Goal: Transaction & Acquisition: Purchase product/service

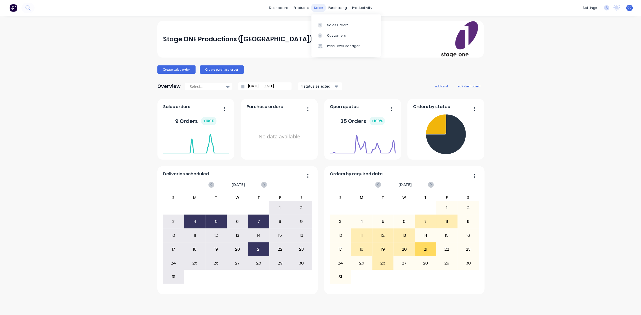
click at [319, 8] on div "sales" at bounding box center [318, 8] width 14 height 8
click at [334, 25] on div "Sales Orders" at bounding box center [337, 25] width 21 height 5
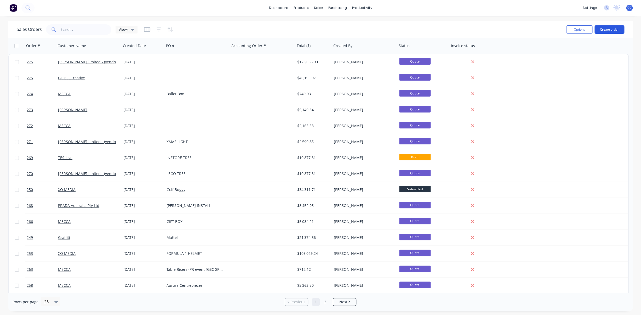
click at [605, 30] on button "Create order" at bounding box center [609, 29] width 30 height 8
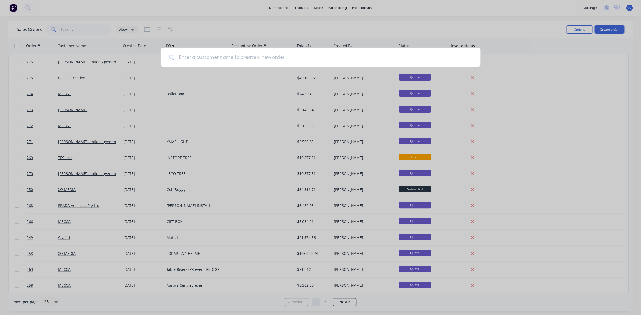
click at [235, 59] on input at bounding box center [323, 58] width 297 height 20
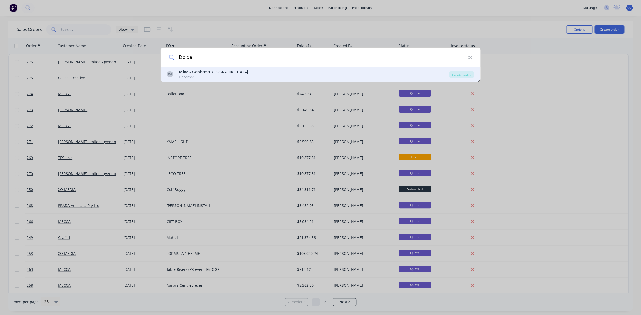
type input "Dolce"
click at [202, 71] on div "Dolce & Gabbana [GEOGRAPHIC_DATA]" at bounding box center [212, 71] width 71 height 5
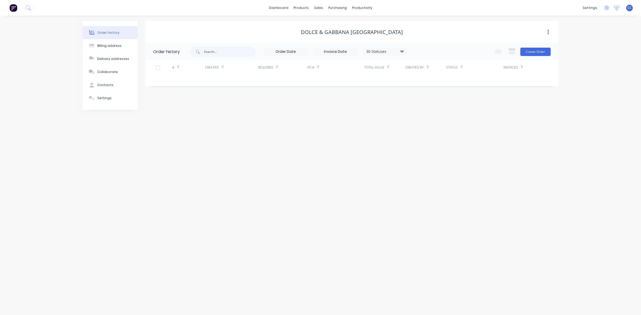
click at [548, 32] on icon "button" at bounding box center [547, 32] width 1 height 5
click at [531, 32] on div "Dolce & Gabbana [GEOGRAPHIC_DATA]" at bounding box center [351, 32] width 413 height 6
click at [217, 80] on div "# Created Required PO # Total Value Created By Status Invoiced" at bounding box center [348, 70] width 407 height 21
click at [301, 54] on input at bounding box center [286, 52] width 44 height 8
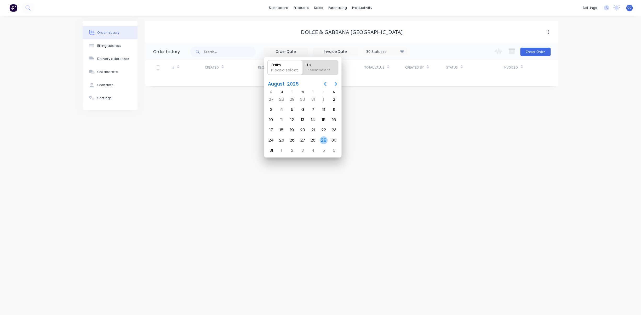
click at [324, 139] on div "29" at bounding box center [324, 140] width 8 height 8
type input "[DATE]"
radio input "false"
radio input "true"
click at [394, 122] on div "Order history Billing address Delivery addresses Collaborate Contacts Settings …" at bounding box center [320, 165] width 641 height 299
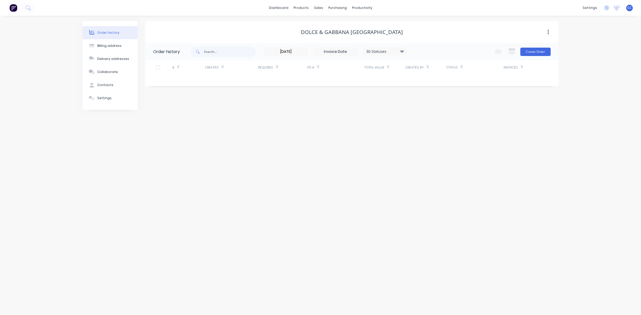
click at [158, 67] on div at bounding box center [158, 67] width 10 height 10
click at [159, 68] on div at bounding box center [158, 67] width 10 height 10
drag, startPoint x: 187, startPoint y: 74, endPoint x: 190, endPoint y: 73, distance: 3.2
click at [187, 74] on div "#" at bounding box center [188, 67] width 33 height 14
click at [210, 67] on div "Created" at bounding box center [212, 67] width 14 height 5
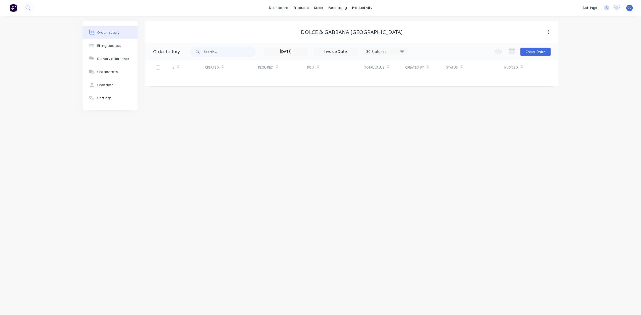
click at [194, 73] on div "#" at bounding box center [188, 67] width 33 height 14
click at [535, 53] on button "Create Order" at bounding box center [535, 52] width 30 height 8
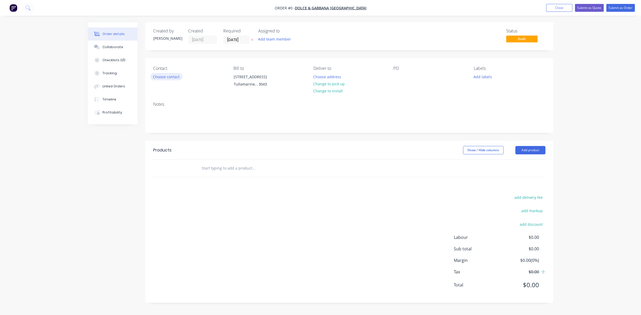
click at [169, 77] on button "Choose contact" at bounding box center [166, 76] width 32 height 7
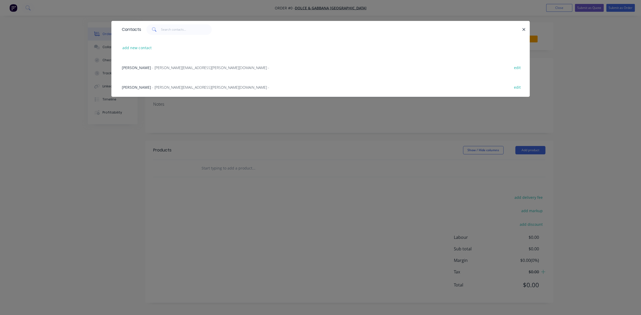
click at [142, 87] on span "[PERSON_NAME]" at bounding box center [136, 87] width 29 height 5
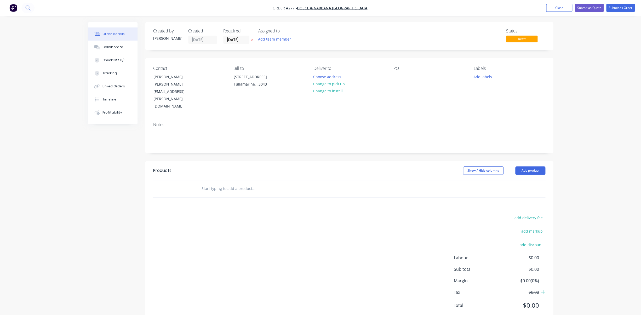
click at [215, 183] on input "text" at bounding box center [253, 188] width 105 height 10
type input "r"
click at [231, 183] on input "text" at bounding box center [253, 188] width 105 height 10
type input "u"
click at [537, 166] on button "Add product" at bounding box center [530, 170] width 30 height 8
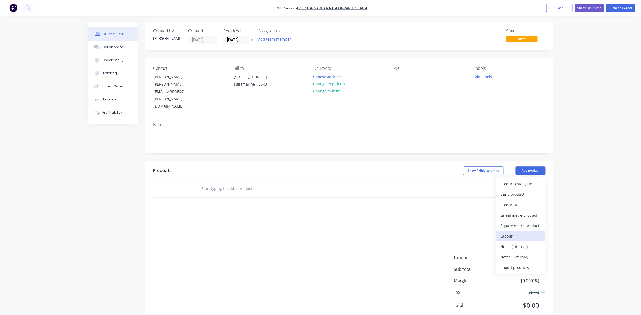
click at [507, 232] on div "Labour" at bounding box center [520, 236] width 40 height 8
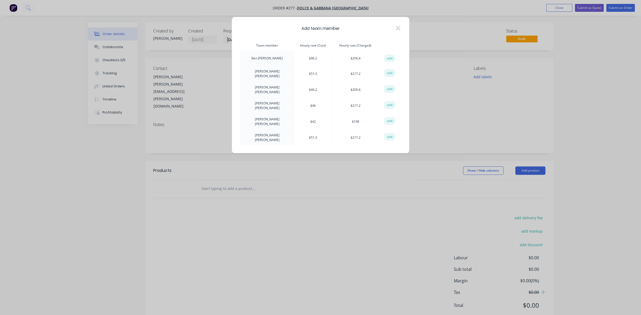
click at [398, 28] on icon at bounding box center [398, 28] width 5 height 5
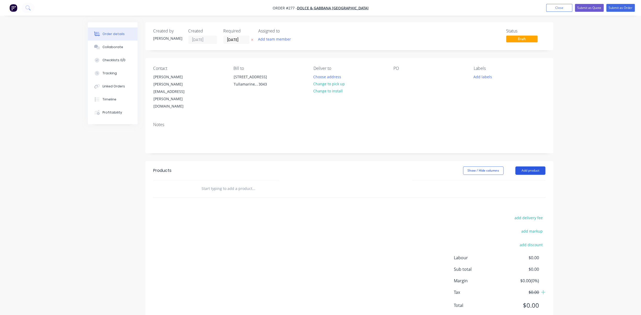
click at [538, 166] on button "Add product" at bounding box center [530, 170] width 30 height 8
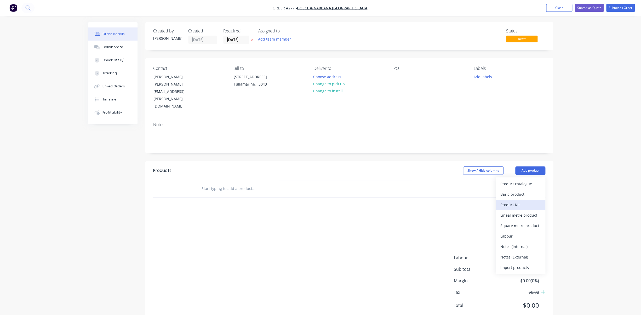
click at [512, 201] on div "Product Kit" at bounding box center [520, 205] width 40 height 8
click at [537, 166] on button "Add product" at bounding box center [530, 170] width 30 height 8
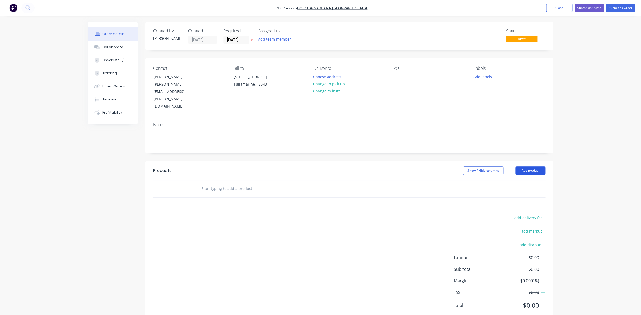
click at [537, 166] on button "Add product" at bounding box center [530, 170] width 30 height 8
click at [562, 153] on div "Order details Collaborate Checklists 0/0 Tracking Linked Orders Timeline Profit…" at bounding box center [320, 165] width 641 height 331
drag, startPoint x: 444, startPoint y: 163, endPoint x: 502, endPoint y: 159, distance: 58.4
click at [444, 163] on header "Products Show / Hide columns Add product" at bounding box center [349, 170] width 408 height 19
click at [536, 166] on button "Add product" at bounding box center [530, 170] width 30 height 8
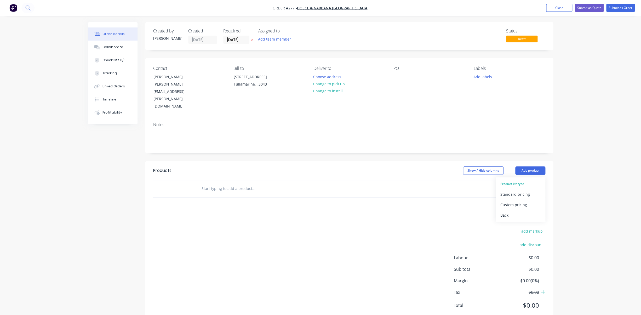
click at [511, 180] on div "Product kit type" at bounding box center [520, 183] width 40 height 7
click at [515, 180] on div "Product kit type" at bounding box center [520, 183] width 40 height 7
click at [522, 190] on div "Standard pricing" at bounding box center [520, 194] width 40 height 8
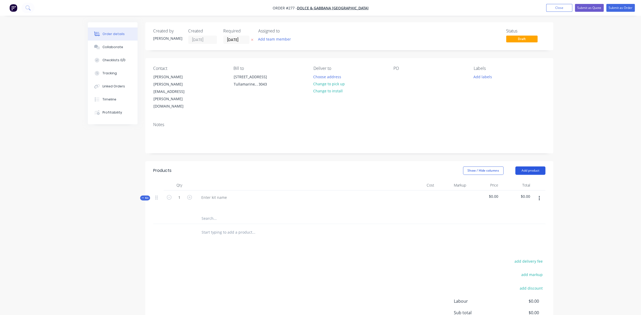
click at [533, 166] on button "Add product" at bounding box center [530, 170] width 30 height 8
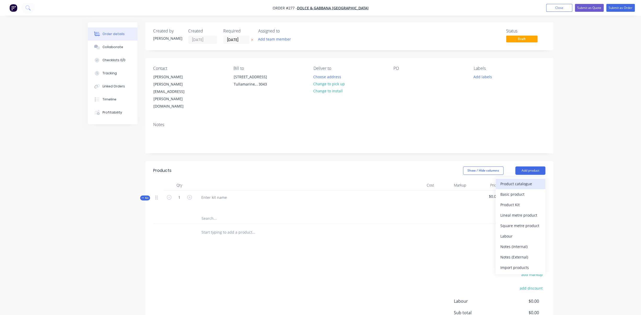
click at [514, 180] on div "Product catalogue" at bounding box center [520, 184] width 40 height 8
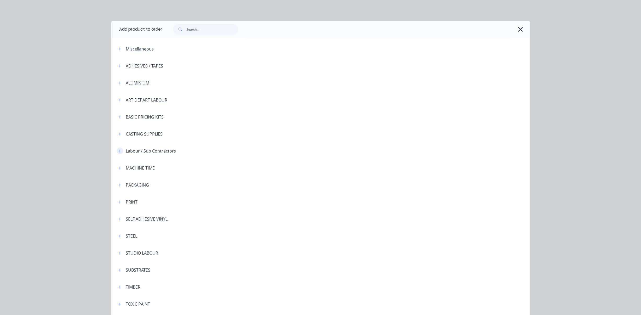
click at [120, 151] on icon "button" at bounding box center [119, 150] width 3 height 3
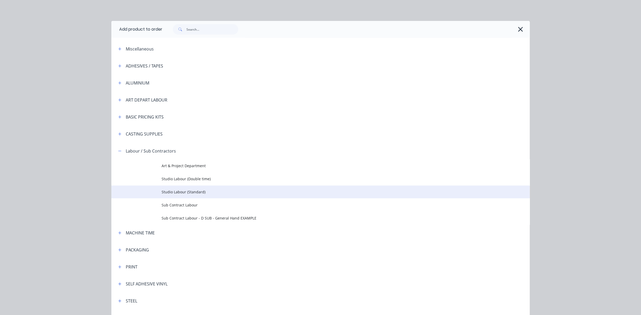
click at [191, 192] on span "Studio Labour (Standard)" at bounding box center [309, 191] width 294 height 5
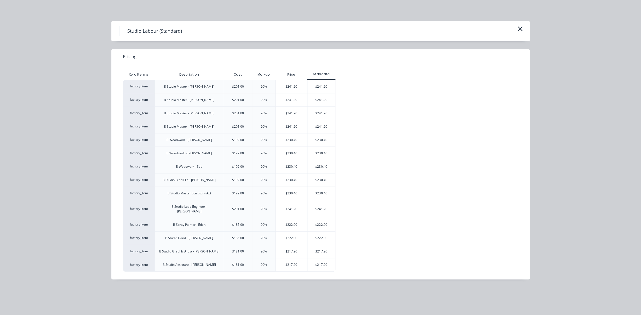
scroll to position [35, 0]
click at [144, 115] on div "factory_item" at bounding box center [138, 112] width 31 height 13
click at [320, 113] on div "$241.20" at bounding box center [321, 113] width 28 height 13
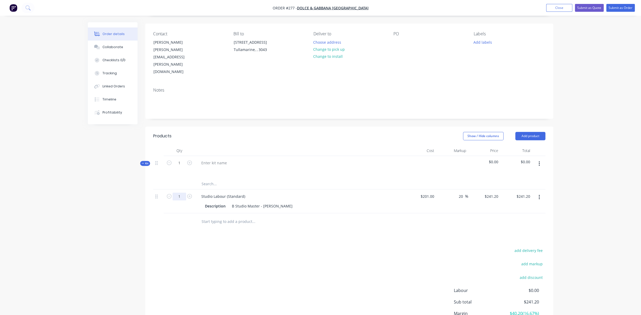
drag, startPoint x: 181, startPoint y: 182, endPoint x: 166, endPoint y: 182, distance: 14.9
click at [173, 167] on input "1" at bounding box center [180, 163] width 14 height 8
click at [182, 167] on input "1" at bounding box center [180, 163] width 14 height 8
type input "3"
type input "$723.60"
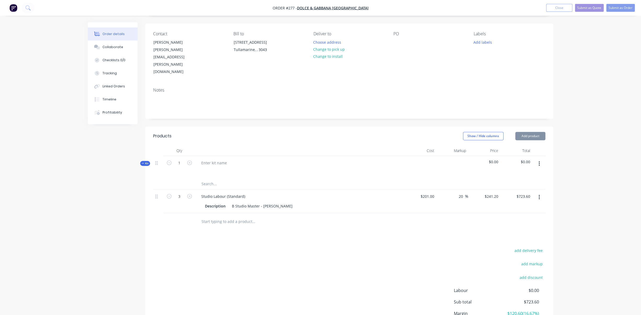
click at [229, 216] on input "text" at bounding box center [253, 221] width 105 height 10
click at [212, 216] on input "text" at bounding box center [253, 221] width 105 height 10
click at [324, 192] on div "Studio Labour (Standard)" at bounding box center [299, 196] width 205 height 8
click at [213, 179] on input "text" at bounding box center [253, 184] width 105 height 10
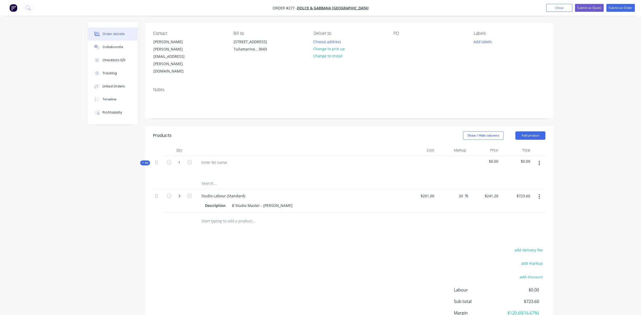
click at [540, 192] on button "button" at bounding box center [539, 196] width 12 height 9
click at [545, 176] on div "Qty Cost Markup Price Total Kit 1 $0.00 $0.00 3 Studio Labour (Standard) Descri…" at bounding box center [349, 187] width 408 height 85
click at [532, 130] on button "Add product" at bounding box center [530, 134] width 30 height 8
click at [226, 158] on div at bounding box center [214, 162] width 34 height 8
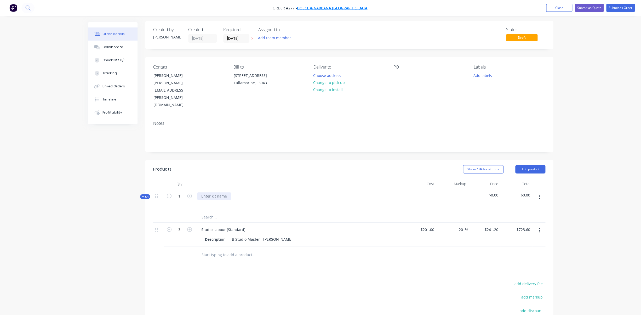
scroll to position [0, 0]
click at [337, 7] on span "Dolce & Gabbana [GEOGRAPHIC_DATA]" at bounding box center [333, 7] width 72 height 5
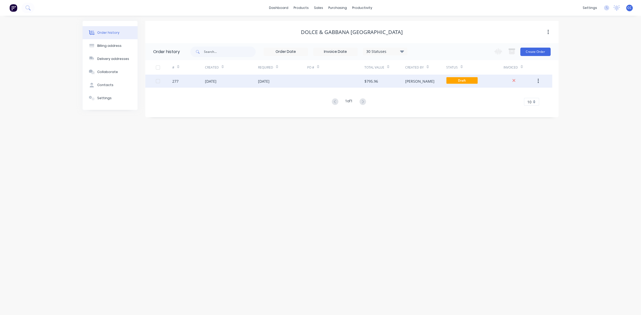
click at [216, 81] on div "[DATE]" at bounding box center [211, 80] width 12 height 5
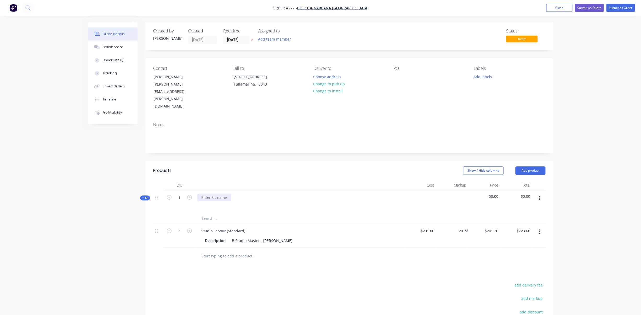
click at [217, 193] on div at bounding box center [214, 197] width 34 height 8
click at [218, 193] on div "D&G HOLDAY ACTIVATION CHADSTONE" at bounding box center [235, 197] width 76 height 8
click at [228, 193] on div "D&G HOLIDAY ACTIVATION CHADSTONE" at bounding box center [235, 197] width 77 height 8
click at [226, 193] on div "D&G HOLIDAY ACTIVATION CHADSTONE" at bounding box center [235, 197] width 77 height 8
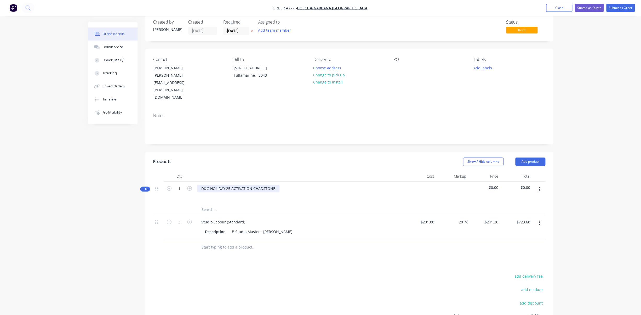
scroll to position [10, 0]
click at [217, 226] on div "Description" at bounding box center [215, 230] width 25 height 8
click at [226, 226] on div "Description" at bounding box center [215, 230] width 25 height 8
click at [226, 226] on div "RECEUIVE &UNPACK" at bounding box center [223, 230] width 40 height 8
click at [216, 226] on div "RECEUIVE & UNPACK" at bounding box center [223, 230] width 41 height 8
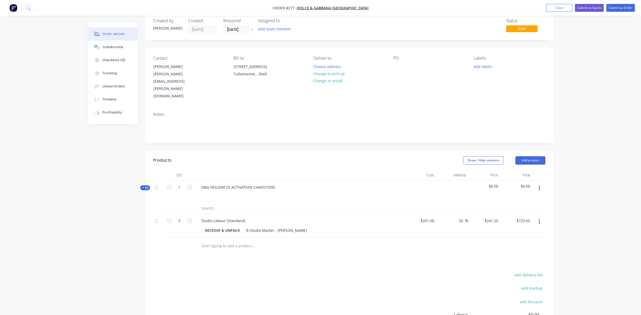
click at [234, 240] on input "text" at bounding box center [253, 245] width 105 height 10
click at [215, 226] on div "RECEIIVE & UNPACK" at bounding box center [222, 230] width 39 height 8
click at [234, 240] on input "text" at bounding box center [253, 245] width 105 height 10
click at [532, 156] on button "Add product" at bounding box center [530, 160] width 30 height 8
click at [508, 222] on div "Labour" at bounding box center [520, 226] width 40 height 8
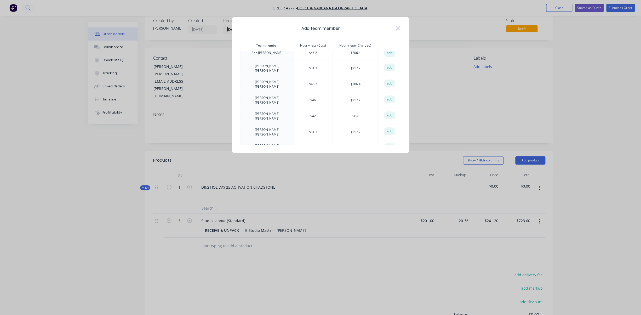
scroll to position [4, 0]
click at [396, 28] on icon at bounding box center [397, 28] width 5 height 7
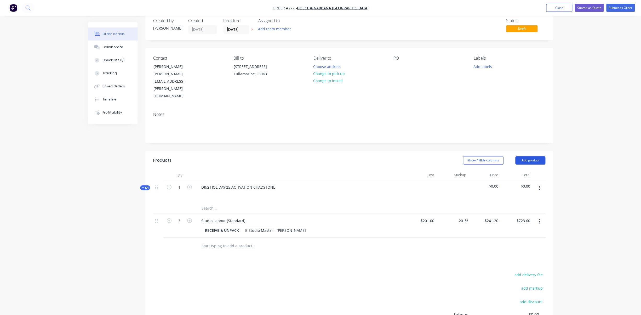
click at [533, 156] on button "Add product" at bounding box center [530, 160] width 30 height 8
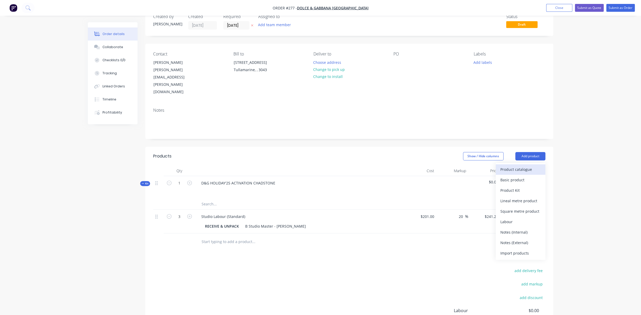
scroll to position [16, 0]
click at [518, 164] on div "Product catalogue" at bounding box center [520, 168] width 40 height 8
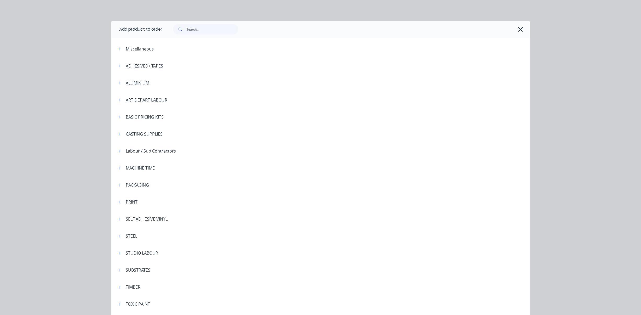
scroll to position [37, 0]
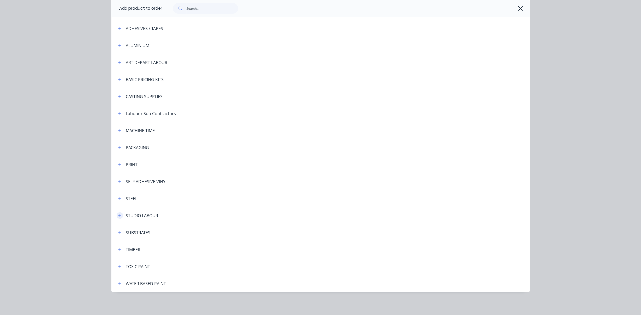
click at [120, 215] on icon "button" at bounding box center [119, 215] width 3 height 3
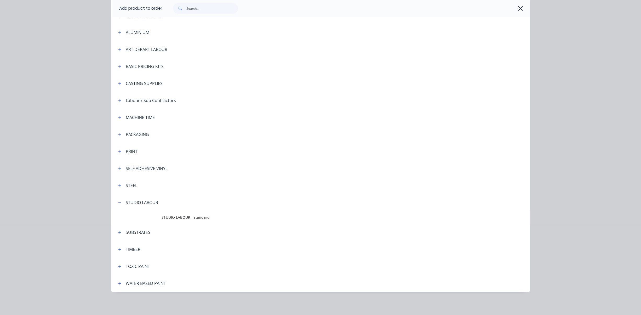
scroll to position [0, 0]
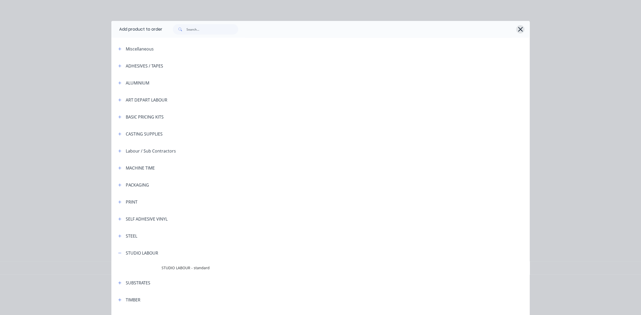
click at [521, 28] on icon "button" at bounding box center [520, 29] width 5 height 5
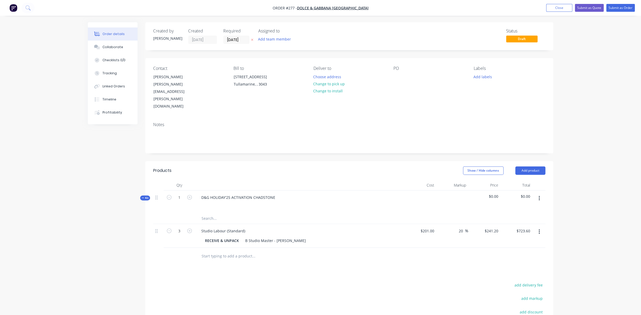
click at [247, 251] on input "text" at bounding box center [253, 256] width 105 height 10
click at [536, 166] on button "Add product" at bounding box center [530, 170] width 30 height 8
click at [515, 201] on div "Product Kit" at bounding box center [520, 205] width 40 height 8
click at [531, 166] on button "Add product" at bounding box center [530, 170] width 30 height 8
click at [527, 166] on button "Add product" at bounding box center [530, 170] width 30 height 8
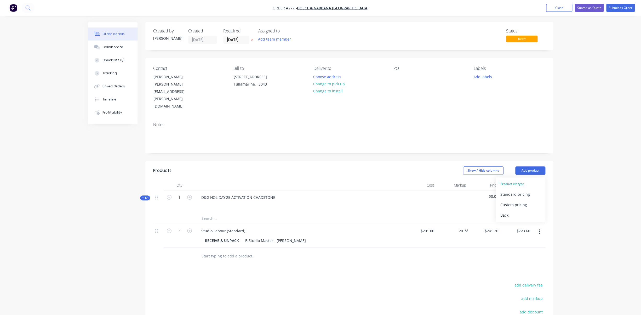
click at [519, 177] on div "Product kit type Standard pricing Custom pricing Back" at bounding box center [521, 199] width 50 height 44
click at [516, 180] on div "Product kit type" at bounding box center [520, 183] width 40 height 7
click at [505, 211] on div "Back" at bounding box center [520, 215] width 40 height 8
click at [519, 180] on div "Product catalogue" at bounding box center [520, 184] width 40 height 8
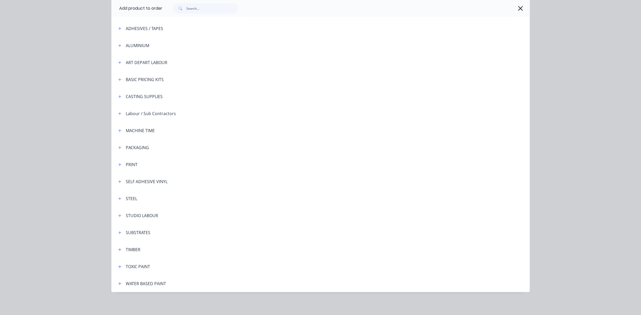
scroll to position [6, 0]
click at [120, 215] on icon "button" at bounding box center [119, 215] width 3 height 3
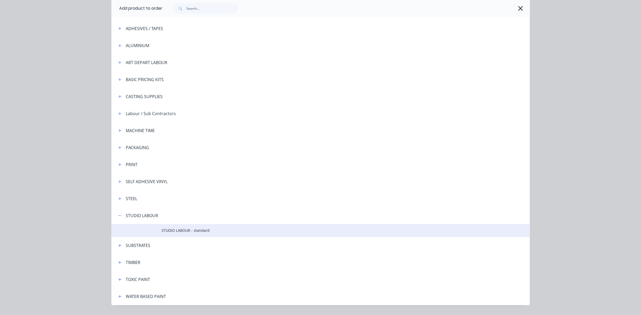
click at [168, 229] on span "STUDIO LABOUR - standard" at bounding box center [309, 229] width 294 height 5
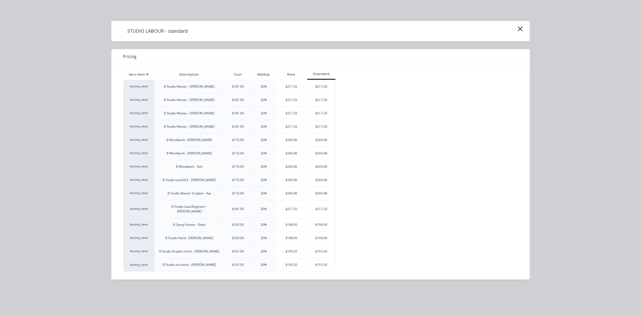
scroll to position [38, 0]
click at [181, 125] on div "B Studio Master - [PERSON_NAME]" at bounding box center [189, 126] width 50 height 5
click at [323, 125] on div "$217.20" at bounding box center [321, 126] width 28 height 13
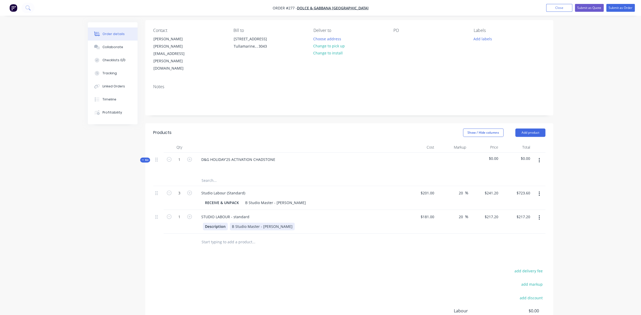
drag, startPoint x: 225, startPoint y: 210, endPoint x: 231, endPoint y: 212, distance: 6.2
click at [225, 222] on div "Description" at bounding box center [215, 226] width 25 height 8
drag, startPoint x: 181, startPoint y: 203, endPoint x: 176, endPoint y: 203, distance: 4.5
click at [176, 163] on input "1" at bounding box center [180, 160] width 14 height 8
click at [181, 163] on input "1" at bounding box center [180, 160] width 14 height 8
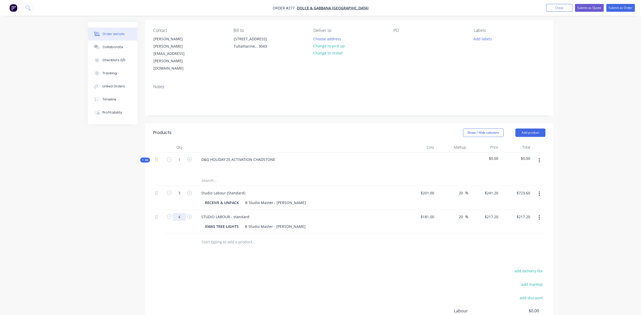
type input "4"
type input "$868.80"
click at [207, 237] on input "text" at bounding box center [253, 242] width 105 height 10
click at [228, 237] on input "text" at bounding box center [253, 242] width 105 height 10
click at [532, 128] on button "Add product" at bounding box center [530, 132] width 30 height 8
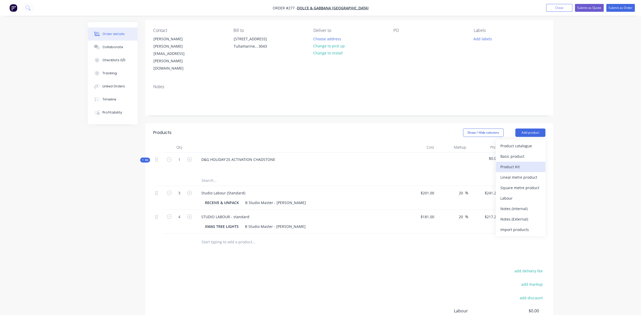
click at [514, 163] on div "Product Kit" at bounding box center [520, 167] width 40 height 8
click at [513, 142] on div "Product kit type" at bounding box center [520, 145] width 40 height 7
click at [514, 142] on div "Product kit type" at bounding box center [520, 145] width 40 height 7
click at [507, 173] on div "Back" at bounding box center [520, 177] width 40 height 8
click at [508, 194] on div "Labour" at bounding box center [520, 198] width 40 height 8
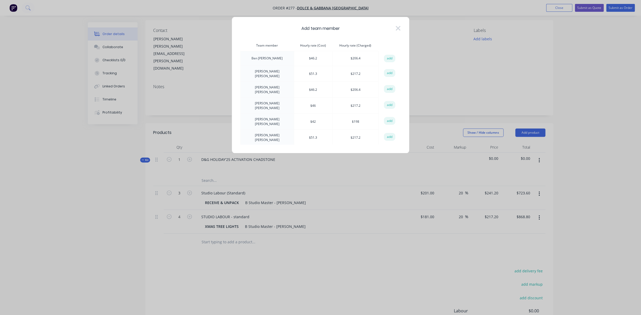
scroll to position [1, 0]
click at [399, 28] on icon at bounding box center [398, 28] width 5 height 5
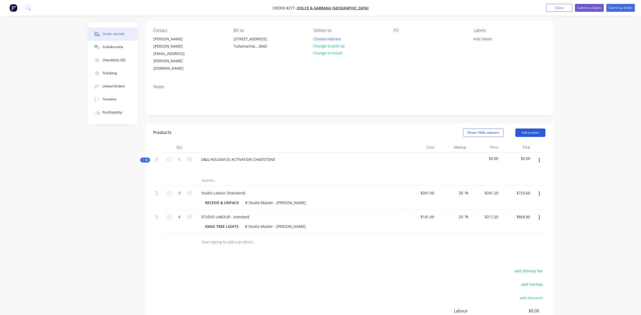
click at [532, 128] on button "Add product" at bounding box center [530, 132] width 30 height 8
click at [520, 142] on div "Product catalogue" at bounding box center [520, 146] width 40 height 8
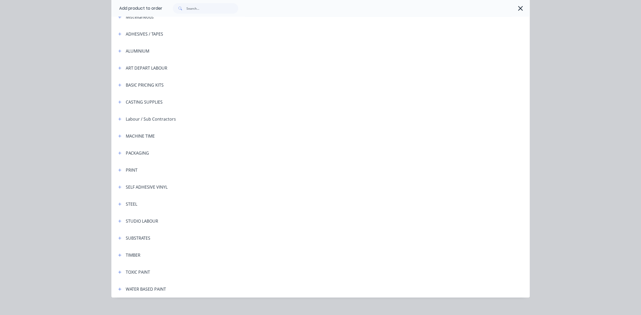
scroll to position [37, 0]
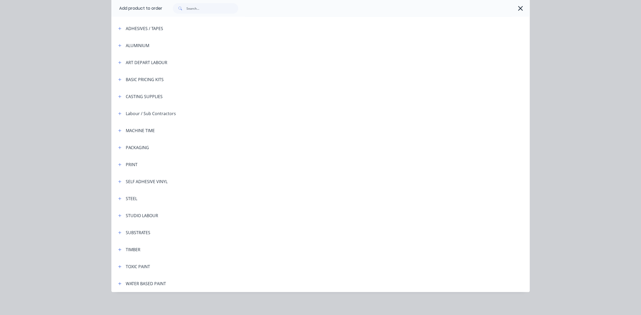
click at [136, 215] on div "STUDIO LABOUR" at bounding box center [142, 215] width 32 height 6
click at [121, 215] on icon "button" at bounding box center [119, 216] width 3 height 4
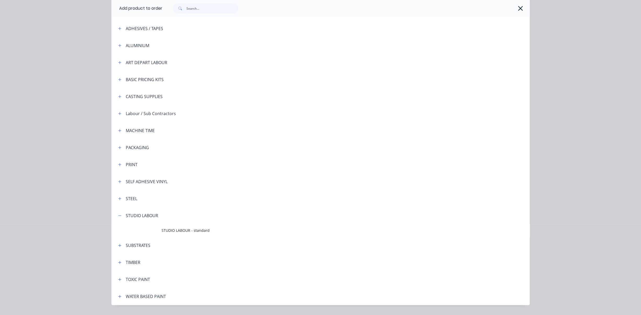
click at [169, 231] on span "STUDIO LABOUR - standard" at bounding box center [309, 229] width 294 height 5
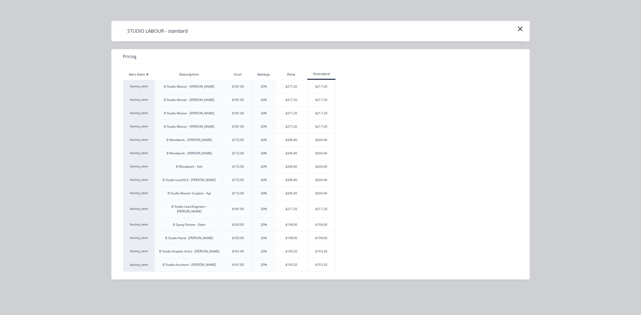
scroll to position [37, 0]
click at [322, 112] on div "$217.20" at bounding box center [321, 113] width 28 height 13
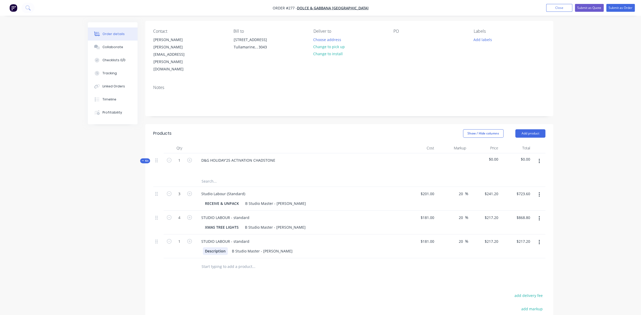
click at [225, 247] on div "Description" at bounding box center [215, 251] width 25 height 8
click at [215, 261] on input "text" at bounding box center [253, 266] width 105 height 10
click at [221, 261] on input "text" at bounding box center [253, 266] width 105 height 10
click at [540, 129] on button "Add product" at bounding box center [530, 133] width 30 height 8
click at [515, 143] on div "Product catalogue" at bounding box center [520, 147] width 40 height 8
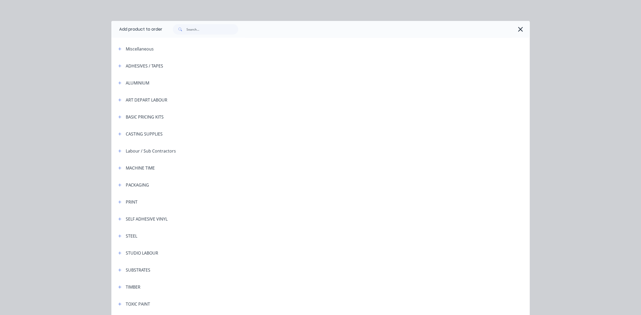
click at [142, 253] on div "STUDIO LABOUR" at bounding box center [142, 253] width 32 height 6
click at [121, 253] on icon "button" at bounding box center [119, 253] width 3 height 4
click at [168, 266] on span "STUDIO LABOUR - standard" at bounding box center [309, 267] width 294 height 5
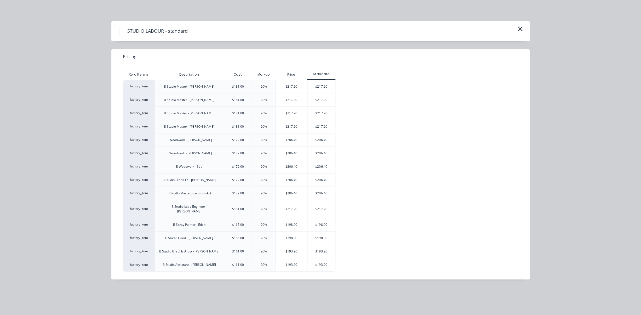
click at [325, 112] on div "$217.20" at bounding box center [321, 113] width 28 height 13
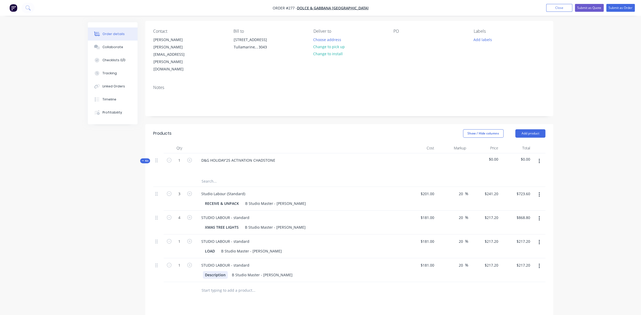
click at [225, 271] on div "Description" at bounding box center [215, 275] width 25 height 8
drag, startPoint x: 225, startPoint y: 260, endPoint x: 202, endPoint y: 260, distance: 23.5
click at [203, 271] on div "Description" at bounding box center [215, 275] width 25 height 8
click at [177, 164] on input "1" at bounding box center [180, 160] width 14 height 8
drag, startPoint x: 177, startPoint y: 251, endPoint x: 182, endPoint y: 251, distance: 4.2
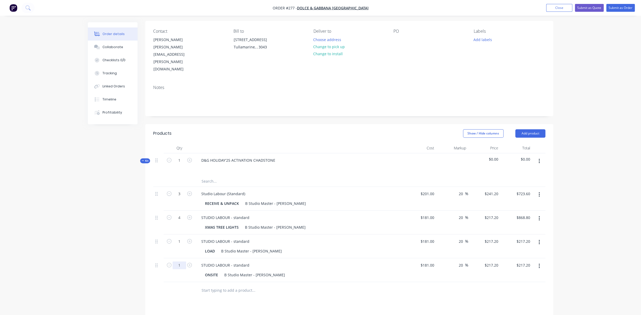
click at [182, 164] on input "1" at bounding box center [180, 160] width 14 height 8
type input "5"
type input "$1,086.00"
click at [535, 129] on button "Add product" at bounding box center [530, 133] width 30 height 8
click at [516, 143] on div "Product catalogue" at bounding box center [520, 147] width 40 height 8
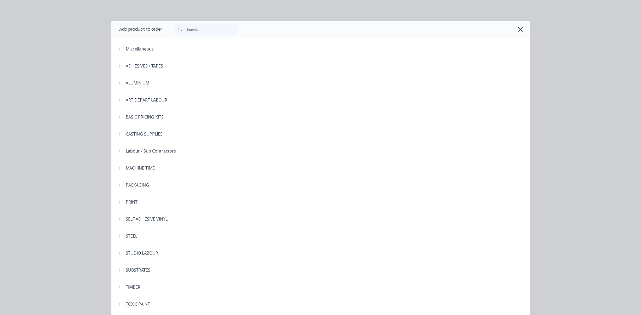
scroll to position [37, 0]
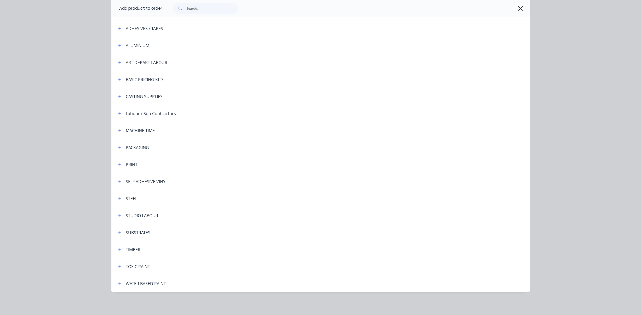
click at [139, 215] on div "STUDIO LABOUR" at bounding box center [142, 215] width 32 height 6
click at [119, 215] on icon "button" at bounding box center [119, 216] width 3 height 4
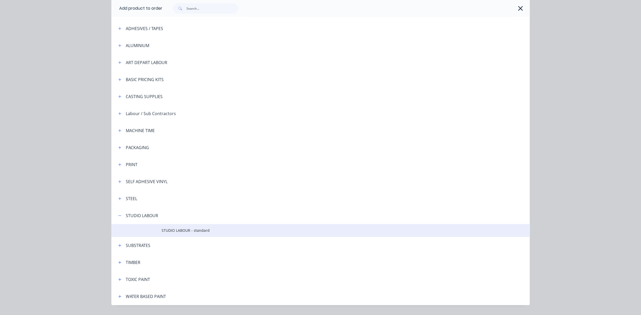
click at [174, 229] on span "STUDIO LABOUR - standard" at bounding box center [309, 229] width 294 height 5
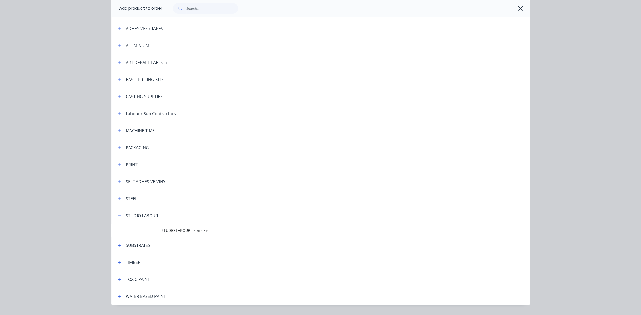
scroll to position [0, 0]
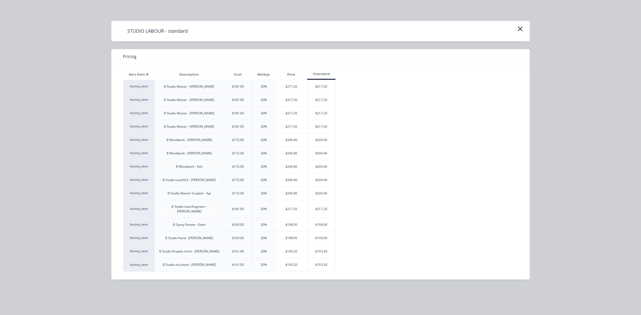
click at [324, 151] on div "$206.40" at bounding box center [321, 153] width 28 height 13
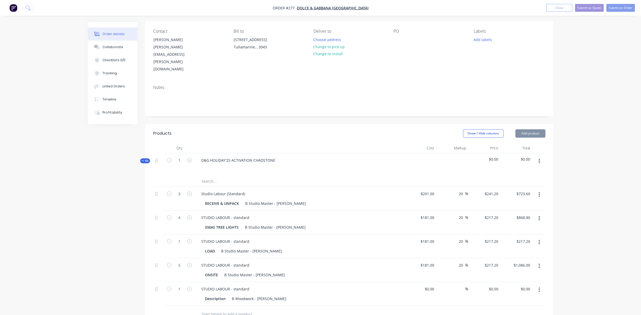
type input "$172.00"
type input "20"
type input "$206.40"
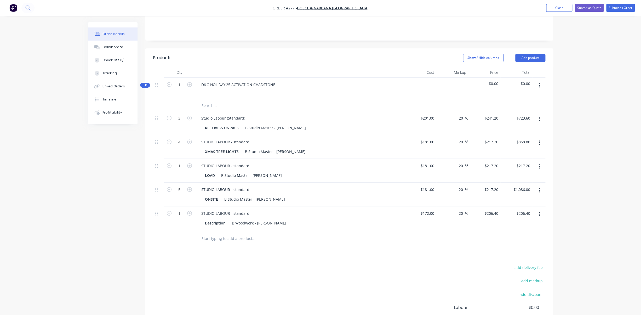
scroll to position [113, 0]
drag, startPoint x: 226, startPoint y: 207, endPoint x: 200, endPoint y: 207, distance: 25.6
click at [203, 218] on div "Description" at bounding box center [215, 222] width 25 height 8
click at [217, 194] on div "ONSITE" at bounding box center [211, 198] width 17 height 8
click at [233, 194] on div "ONSITE INSTALL" at bounding box center [219, 198] width 33 height 8
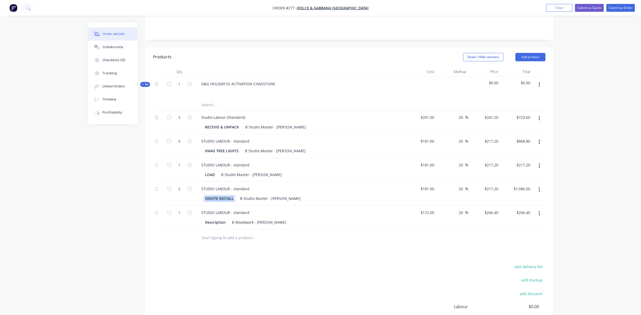
drag, startPoint x: 233, startPoint y: 184, endPoint x: 202, endPoint y: 184, distance: 31.4
click at [203, 194] on div "ONSITE INSTALL" at bounding box center [219, 198] width 33 height 8
copy div "ONSITE INSTALL"
click at [216, 218] on div "Description" at bounding box center [215, 222] width 25 height 8
drag, startPoint x: 225, startPoint y: 208, endPoint x: 204, endPoint y: 208, distance: 20.9
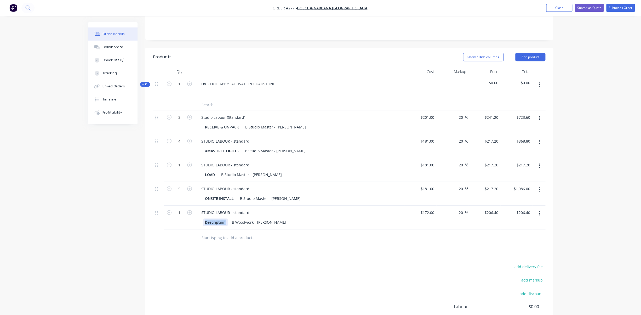
click at [204, 218] on div "Description" at bounding box center [215, 222] width 25 height 8
paste div
click at [179, 88] on input "1" at bounding box center [180, 84] width 14 height 8
drag, startPoint x: 180, startPoint y: 198, endPoint x: 176, endPoint y: 198, distance: 4.4
click at [176, 88] on input "1" at bounding box center [180, 84] width 14 height 8
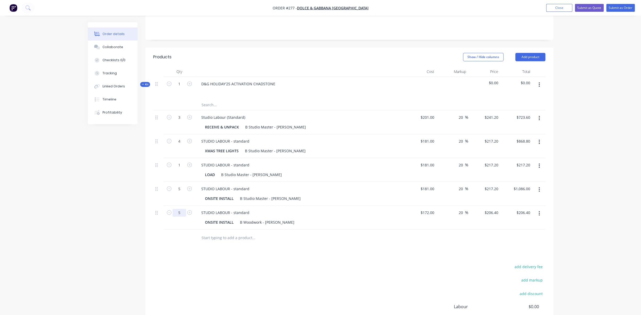
type input "5"
type input "$1,032.00"
click at [537, 53] on button "Add product" at bounding box center [530, 57] width 30 height 8
click at [520, 66] on div "Product catalogue" at bounding box center [520, 70] width 40 height 8
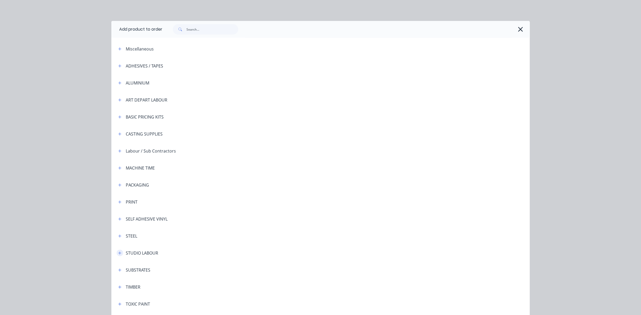
click at [119, 252] on icon "button" at bounding box center [119, 252] width 3 height 3
click at [179, 267] on span "STUDIO LABOUR - standard" at bounding box center [309, 267] width 294 height 5
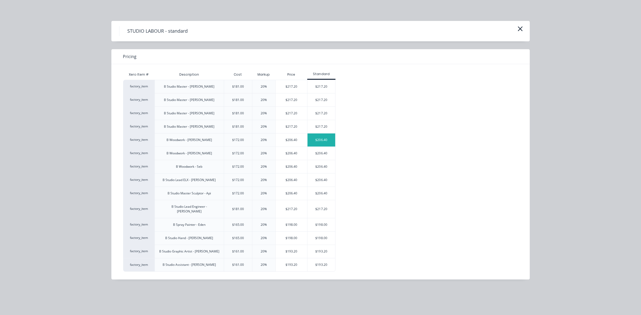
click at [321, 140] on div "$206.40" at bounding box center [321, 139] width 28 height 13
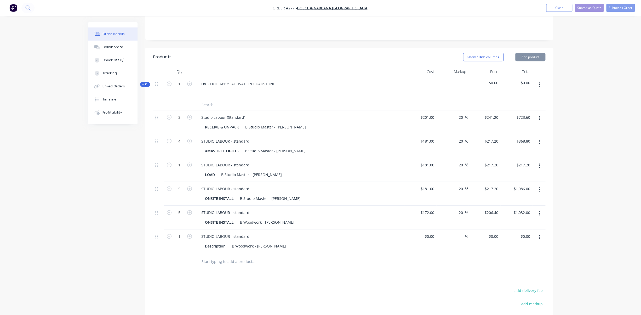
type input "$172.00"
type input "20"
type input "$206.40"
drag, startPoint x: 182, startPoint y: 222, endPoint x: 176, endPoint y: 222, distance: 5.8
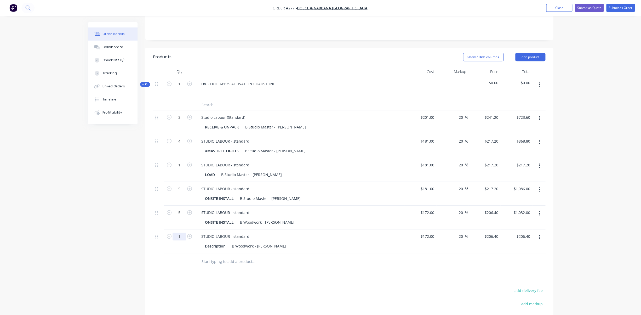
click at [176, 88] on input "1" at bounding box center [180, 84] width 14 height 8
click at [182, 88] on input "51" at bounding box center [180, 84] width 14 height 8
type input "5"
type input "$1,032.00"
click at [231, 256] on input "text" at bounding box center [253, 261] width 105 height 10
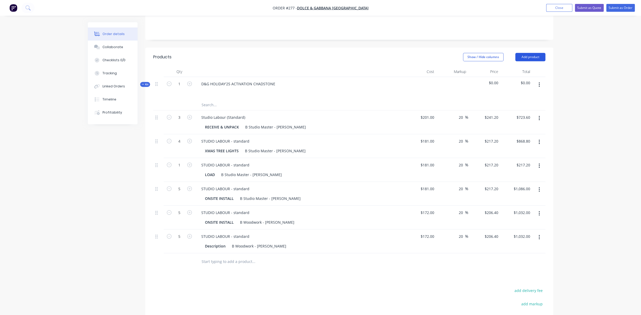
click at [539, 53] on button "Add product" at bounding box center [530, 57] width 30 height 8
click at [521, 66] on div "Product catalogue" at bounding box center [520, 70] width 40 height 8
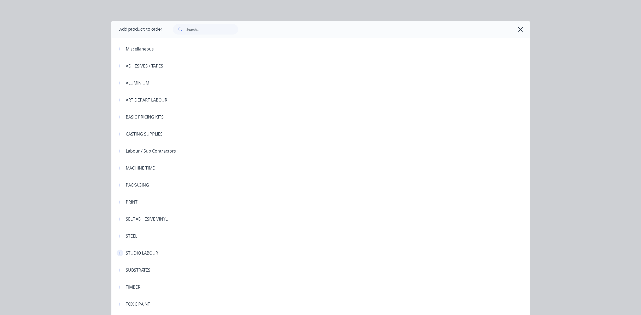
click at [120, 252] on icon "button" at bounding box center [119, 253] width 3 height 4
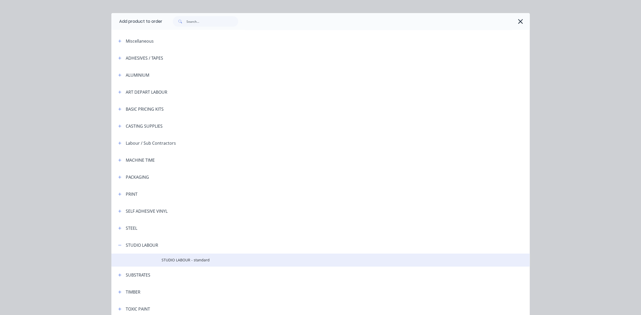
scroll to position [9, 0]
click at [179, 258] on span "STUDIO LABOUR - standard" at bounding box center [309, 258] width 294 height 5
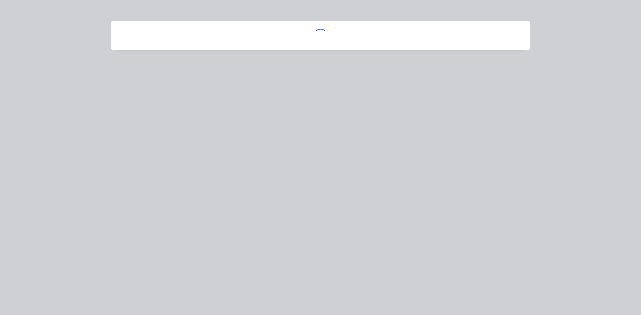
scroll to position [0, 0]
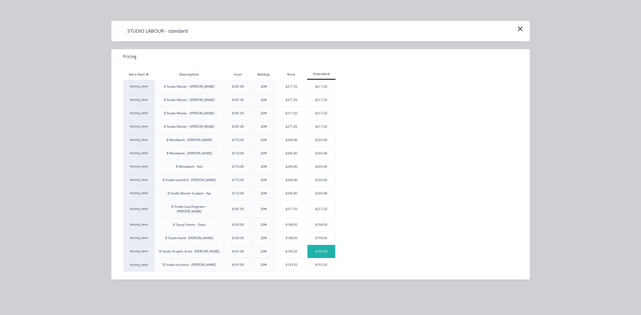
click at [320, 246] on div "$193.20" at bounding box center [321, 251] width 28 height 13
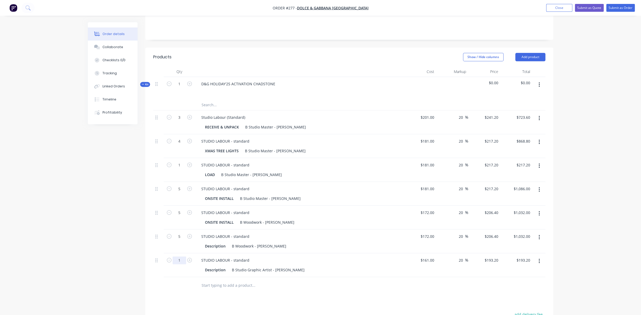
drag, startPoint x: 182, startPoint y: 246, endPoint x: 177, endPoint y: 245, distance: 4.5
click at [177, 88] on input "1" at bounding box center [180, 84] width 14 height 8
type input "5"
type input "$966.00"
click at [227, 280] on input "text" at bounding box center [253, 285] width 105 height 10
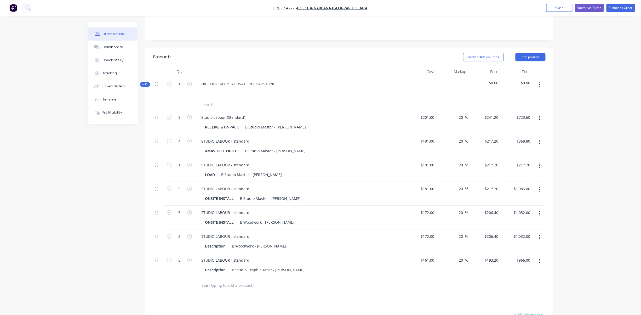
click at [213, 280] on input "text" at bounding box center [253, 285] width 105 height 10
drag, startPoint x: 214, startPoint y: 272, endPoint x: 230, endPoint y: 266, distance: 17.7
click at [214, 280] on input "text" at bounding box center [253, 285] width 105 height 10
click at [539, 53] on button "Add product" at bounding box center [530, 57] width 30 height 8
click at [522, 66] on div "Product catalogue" at bounding box center [520, 70] width 40 height 8
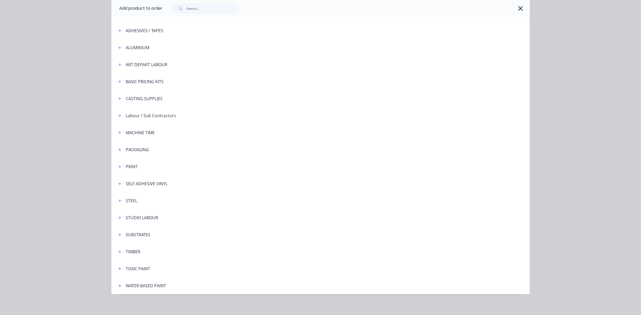
scroll to position [37, 0]
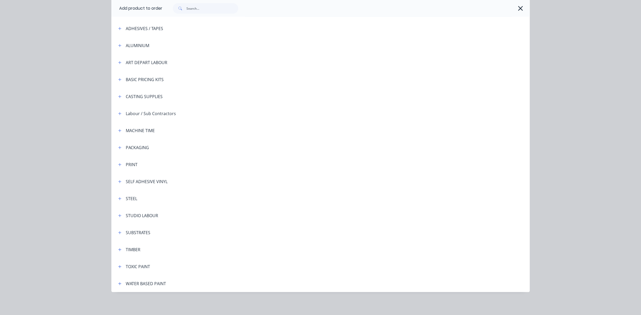
click at [133, 216] on div "STUDIO LABOUR" at bounding box center [142, 215] width 32 height 6
click at [120, 216] on icon "button" at bounding box center [119, 216] width 3 height 4
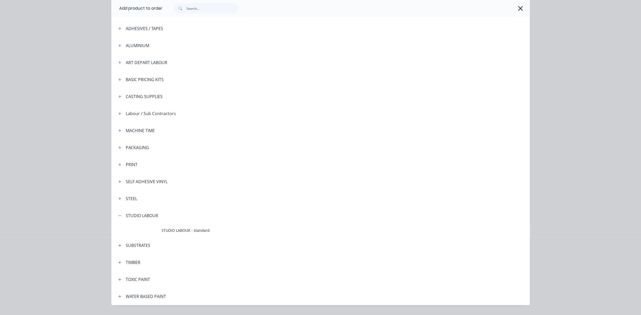
click at [169, 227] on span "STUDIO LABOUR - standard" at bounding box center [309, 229] width 294 height 5
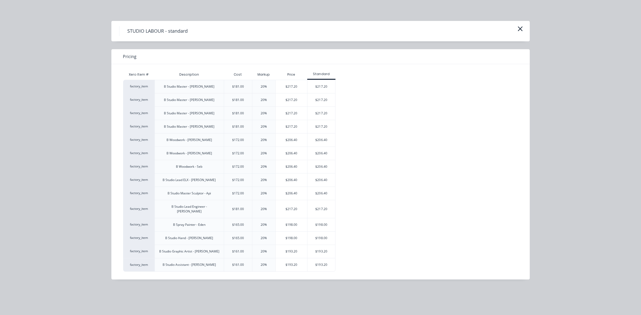
click at [319, 234] on div "$198.00" at bounding box center [321, 237] width 28 height 13
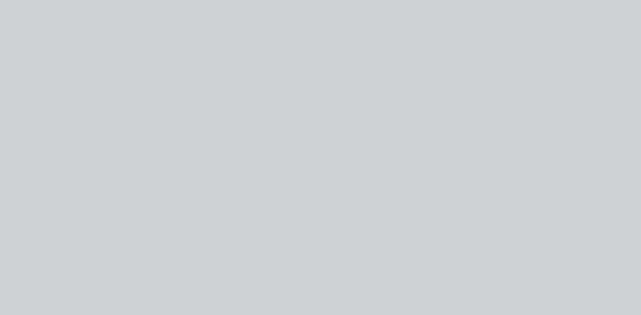
type input "$165.00"
type input "20"
type input "$198.00"
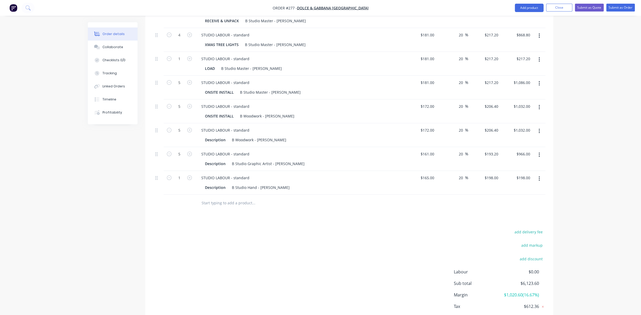
scroll to position [220, 0]
drag, startPoint x: 181, startPoint y: 163, endPoint x: 176, endPoint y: 163, distance: 4.7
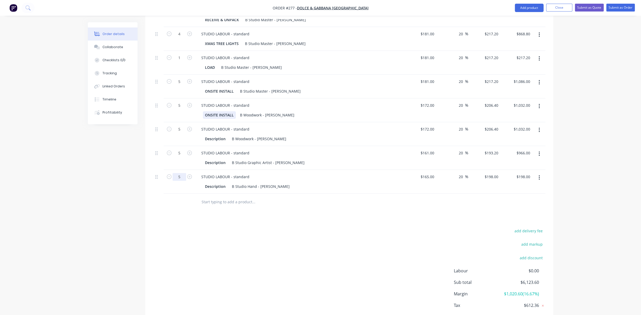
type input "5"
type input "$990.00"
click at [234, 111] on div "ONSITE INSTALL" at bounding box center [219, 115] width 33 height 8
drag, startPoint x: 232, startPoint y: 100, endPoint x: 199, endPoint y: 102, distance: 33.0
click at [203, 111] on div "ONSITE INSTALL" at bounding box center [219, 115] width 33 height 8
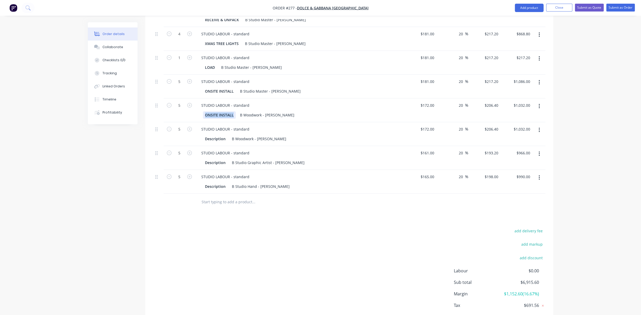
copy div "ONSITE INSTALL"
click at [223, 135] on div "Description" at bounding box center [215, 139] width 25 height 8
drag, startPoint x: 225, startPoint y: 123, endPoint x: 200, endPoint y: 124, distance: 24.9
click at [203, 135] on div "Description" at bounding box center [215, 139] width 25 height 8
paste div
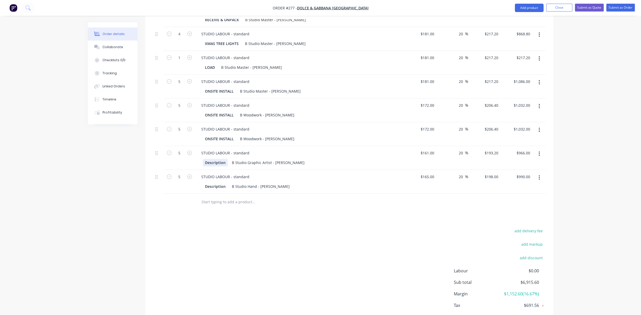
click at [223, 159] on div "Description" at bounding box center [215, 163] width 25 height 8
drag, startPoint x: 226, startPoint y: 148, endPoint x: 197, endPoint y: 147, distance: 29.0
click at [203, 159] on div "Description" at bounding box center [215, 163] width 25 height 8
paste div
click at [220, 182] on div "Description" at bounding box center [215, 186] width 25 height 8
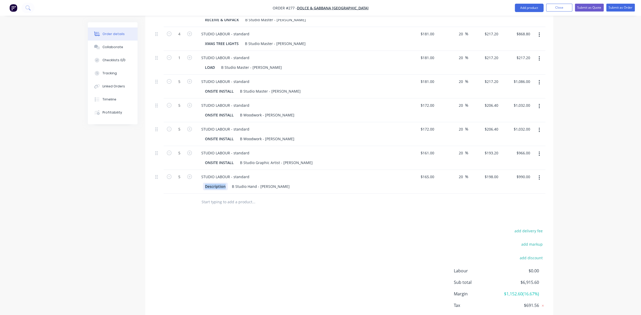
drag, startPoint x: 226, startPoint y: 172, endPoint x: 198, endPoint y: 171, distance: 27.7
click at [203, 182] on div "Description" at bounding box center [215, 186] width 25 height 8
paste div
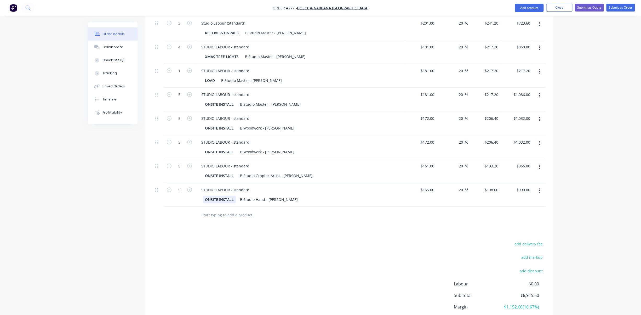
scroll to position [206, 0]
click at [206, 211] on input "text" at bounding box center [253, 216] width 105 height 10
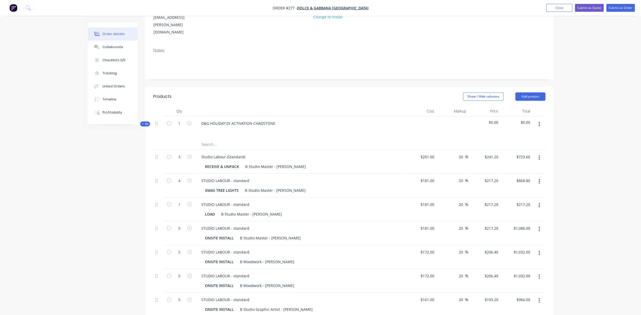
scroll to position [60, 0]
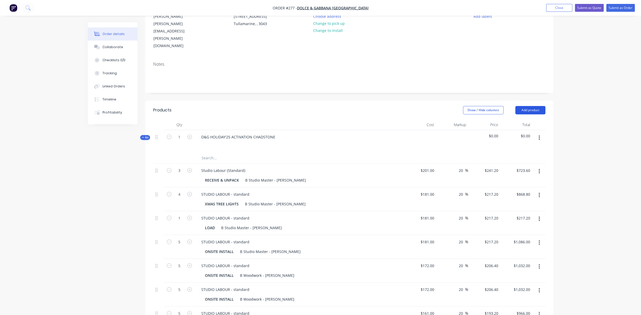
click at [531, 106] on button "Add product" at bounding box center [530, 110] width 30 height 8
click at [515, 119] on div "Product catalogue" at bounding box center [520, 123] width 40 height 8
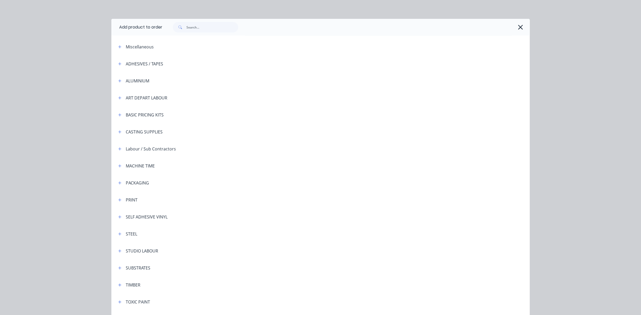
scroll to position [2, 0]
click at [134, 251] on div "STUDIO LABOUR" at bounding box center [142, 250] width 32 height 6
click at [121, 250] on icon "button" at bounding box center [119, 250] width 3 height 3
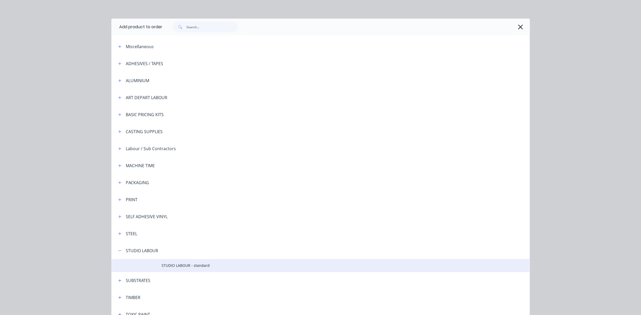
click at [173, 265] on span "STUDIO LABOUR - standard" at bounding box center [309, 264] width 294 height 5
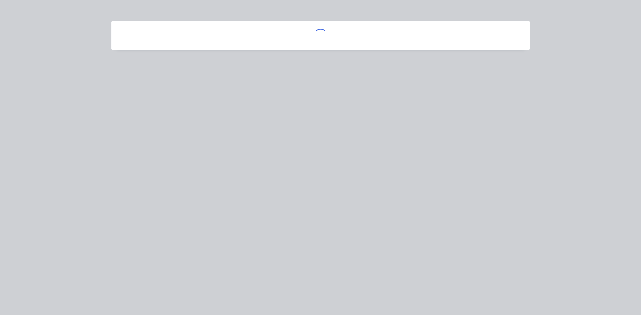
scroll to position [0, 0]
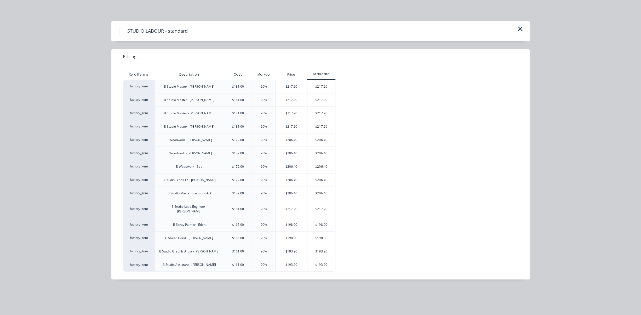
click at [201, 113] on div "B Studio Master - [PERSON_NAME]" at bounding box center [189, 113] width 50 height 5
click at [322, 110] on div "$217.20" at bounding box center [321, 113] width 28 height 13
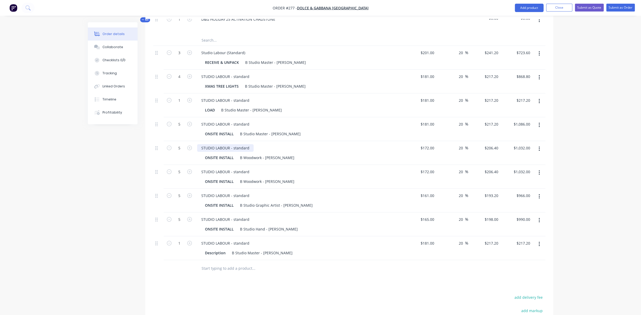
scroll to position [195, 0]
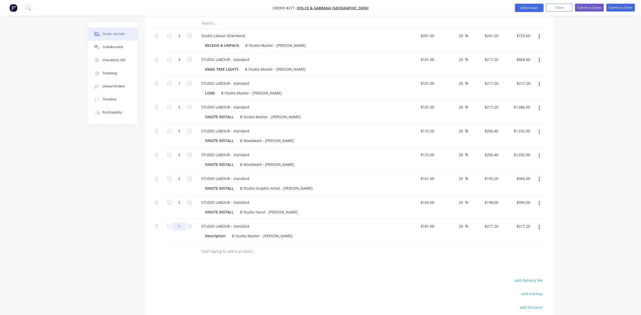
click at [181, 6] on input "1" at bounding box center [180, 2] width 14 height 8
type input "3"
type input "4"
type input "3"
type input "$651.60"
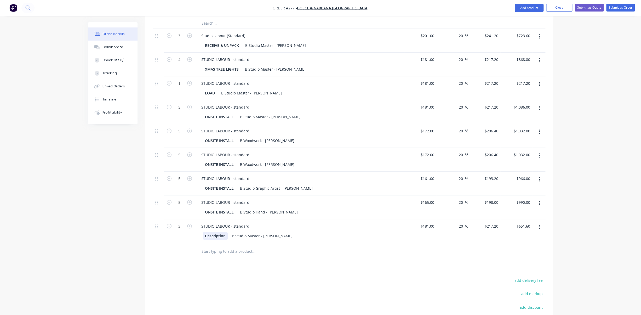
click at [221, 232] on div "Description" at bounding box center [215, 236] width 25 height 8
click at [226, 232] on div "Description" at bounding box center [215, 236] width 25 height 8
drag, startPoint x: 224, startPoint y: 221, endPoint x: 200, endPoint y: 221, distance: 24.0
click at [203, 232] on div "Description" at bounding box center [215, 236] width 25 height 8
click at [216, 246] on input "text" at bounding box center [253, 251] width 105 height 10
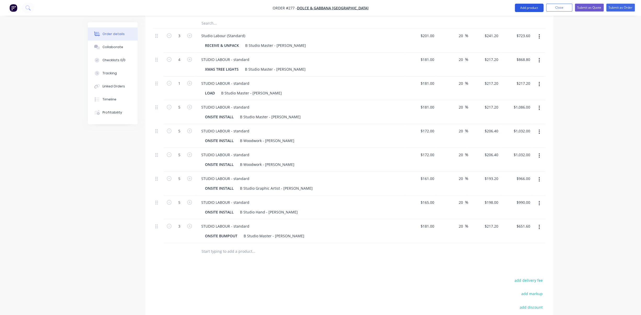
click at [532, 9] on button "Add product" at bounding box center [529, 8] width 29 height 8
click at [519, 22] on div "Product catalogue" at bounding box center [518, 22] width 40 height 8
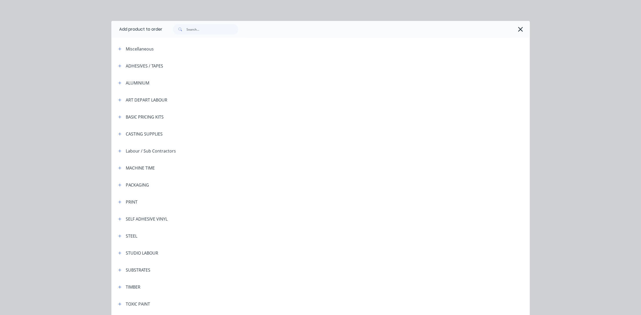
scroll to position [37, 0]
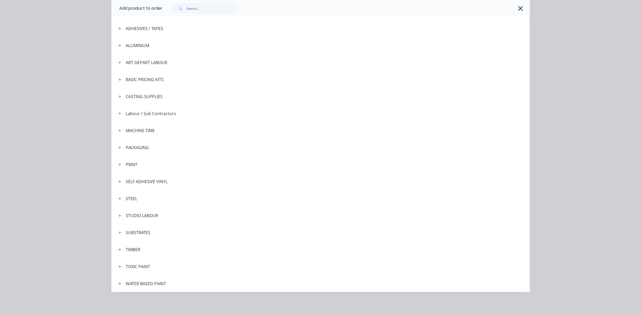
click at [146, 217] on div "STUDIO LABOUR" at bounding box center [142, 215] width 32 height 6
click at [128, 216] on div "STUDIO LABOUR" at bounding box center [142, 215] width 32 height 6
click at [120, 216] on icon "button" at bounding box center [119, 216] width 3 height 4
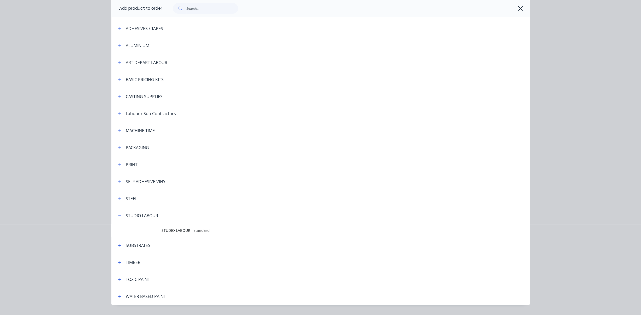
click at [197, 230] on span "STUDIO LABOUR - standard" at bounding box center [309, 229] width 294 height 5
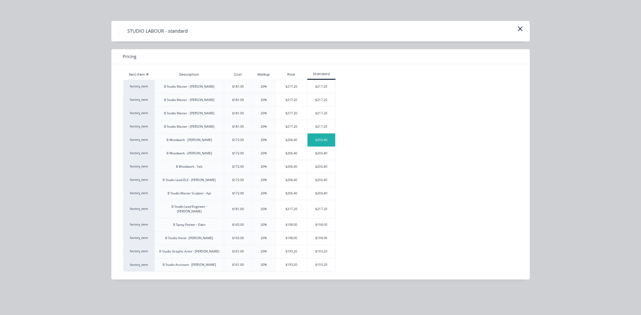
click at [323, 140] on div "$206.40" at bounding box center [321, 139] width 28 height 13
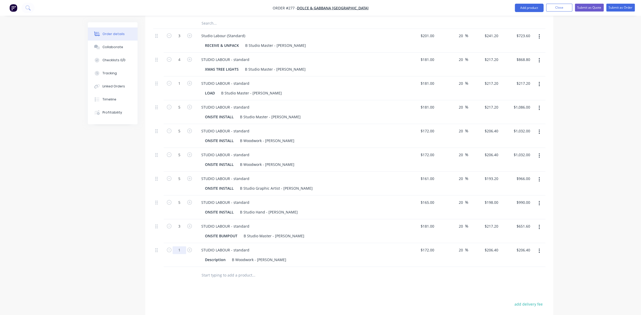
drag, startPoint x: 182, startPoint y: 234, endPoint x: 176, endPoint y: 234, distance: 6.3
click at [176, 6] on input "1" at bounding box center [180, 2] width 14 height 8
type input "3"
type input "$619.20"
drag, startPoint x: 237, startPoint y: 221, endPoint x: 199, endPoint y: 222, distance: 38.2
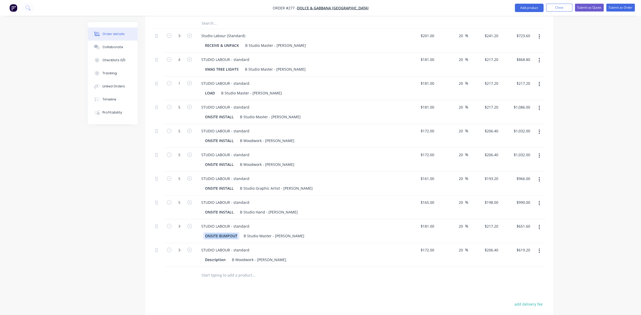
click at [203, 232] on div "ONSITE BUMPOUT" at bounding box center [221, 236] width 37 height 8
copy div "ONSITE BUMPOUT"
click at [216, 256] on div "Description" at bounding box center [215, 260] width 25 height 8
drag, startPoint x: 223, startPoint y: 245, endPoint x: 204, endPoint y: 245, distance: 18.3
click at [204, 256] on div "Description" at bounding box center [215, 260] width 25 height 8
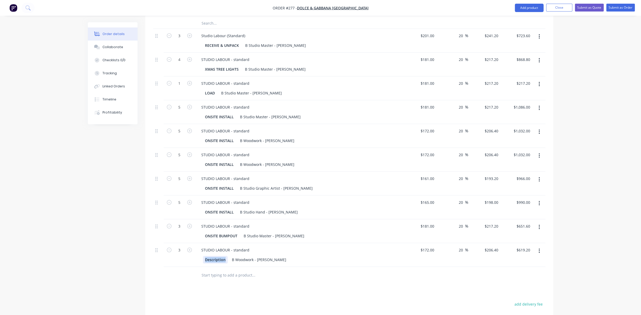
paste div
click at [225, 270] on input "text" at bounding box center [253, 275] width 105 height 10
click at [213, 270] on input "text" at bounding box center [253, 275] width 105 height 10
click at [526, 10] on button "Add product" at bounding box center [529, 8] width 29 height 8
click at [521, 21] on div "Product catalogue" at bounding box center [518, 22] width 40 height 8
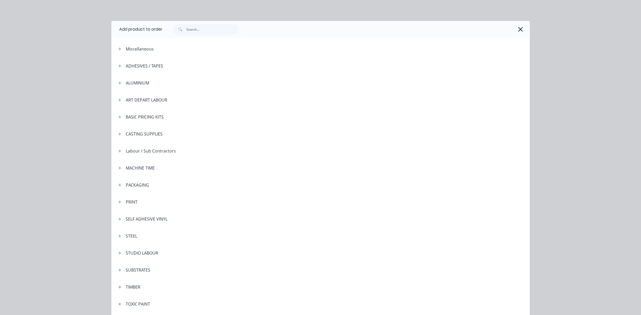
click at [136, 251] on div "STUDIO LABOUR" at bounding box center [142, 253] width 32 height 6
click at [121, 252] on icon "button" at bounding box center [119, 253] width 3 height 4
click at [176, 267] on span "STUDIO LABOUR - standard" at bounding box center [309, 267] width 294 height 5
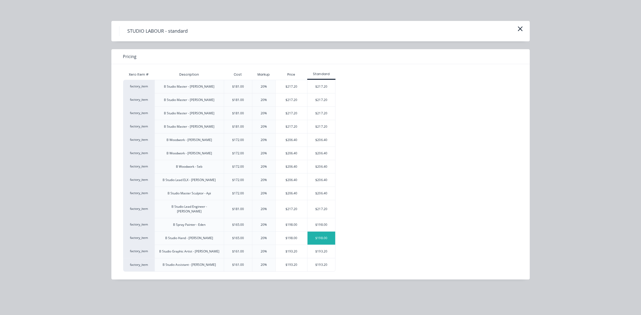
click at [321, 233] on div "$198.00" at bounding box center [321, 237] width 28 height 13
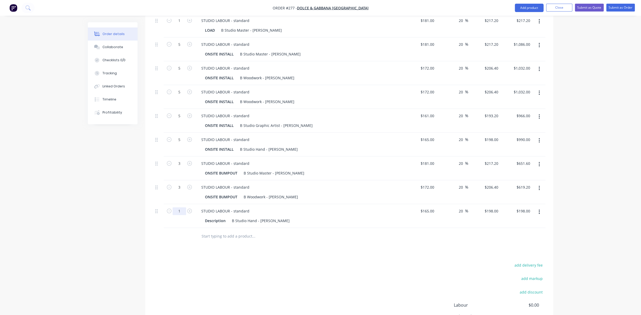
scroll to position [258, 0]
drag, startPoint x: 181, startPoint y: 196, endPoint x: 175, endPoint y: 196, distance: 6.3
type input "3"
type input "$594.00"
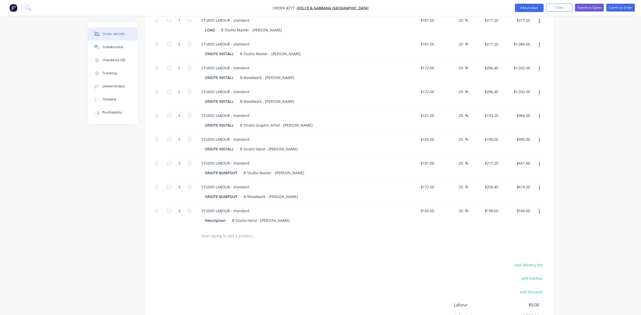
click at [233, 231] on input "text" at bounding box center [253, 236] width 105 height 10
drag, startPoint x: 229, startPoint y: 223, endPoint x: 248, endPoint y: 212, distance: 21.3
click at [229, 231] on input "text" at bounding box center [253, 236] width 105 height 10
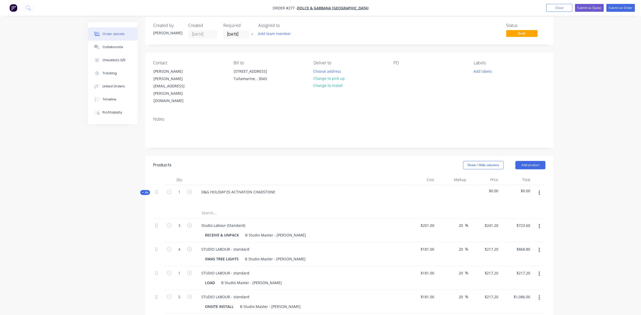
scroll to position [0, 0]
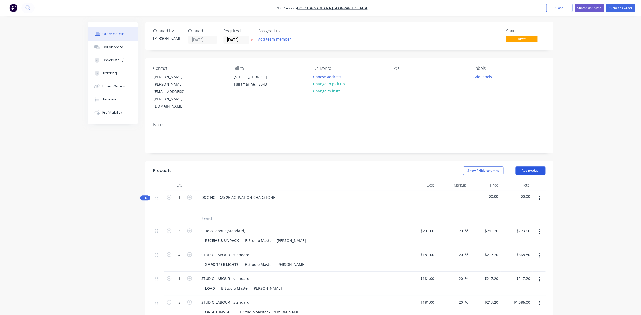
click at [535, 166] on button "Add product" at bounding box center [530, 170] width 30 height 8
click at [519, 180] on div "Product catalogue" at bounding box center [520, 184] width 40 height 8
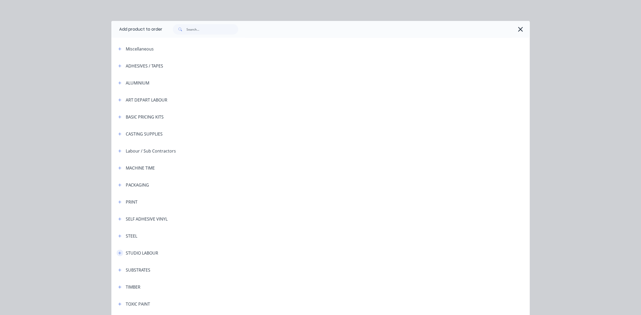
click at [120, 254] on icon "button" at bounding box center [119, 252] width 3 height 3
click at [171, 270] on span "STUDIO LABOUR - standard" at bounding box center [309, 267] width 294 height 5
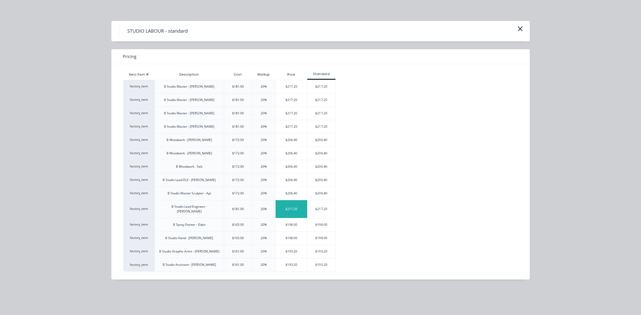
scroll to position [28, 0]
click at [318, 152] on div "$206.40" at bounding box center [321, 153] width 28 height 13
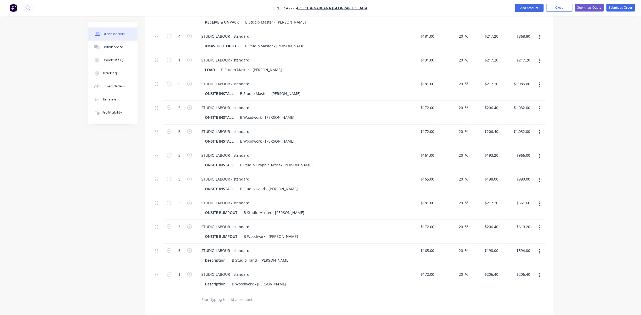
scroll to position [219, 0]
click at [225, 255] on div "Description" at bounding box center [215, 259] width 25 height 8
drag, startPoint x: 224, startPoint y: 245, endPoint x: 202, endPoint y: 244, distance: 22.2
click at [203, 255] on div "Description" at bounding box center [215, 259] width 25 height 8
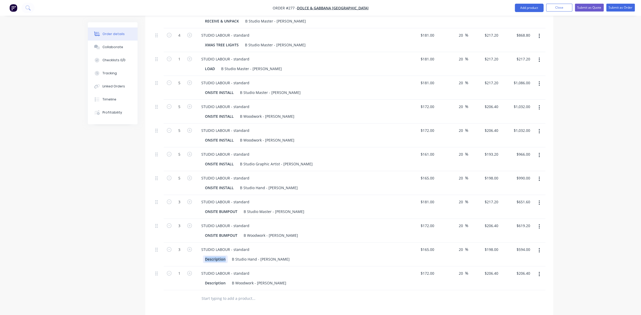
paste div
click at [222, 279] on div "Description" at bounding box center [215, 283] width 25 height 8
drag, startPoint x: 225, startPoint y: 268, endPoint x: 203, endPoint y: 268, distance: 22.7
click at [203, 279] on div "Description" at bounding box center [215, 283] width 25 height 8
paste div
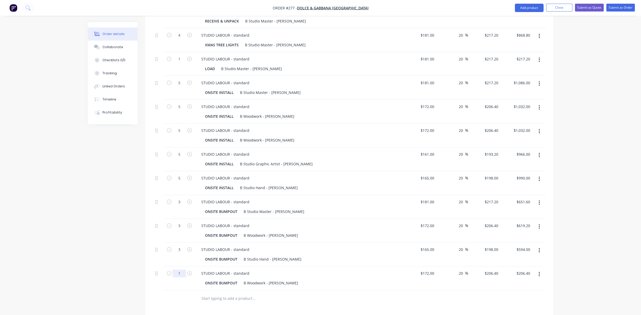
drag, startPoint x: 181, startPoint y: 259, endPoint x: 177, endPoint y: 259, distance: 3.1
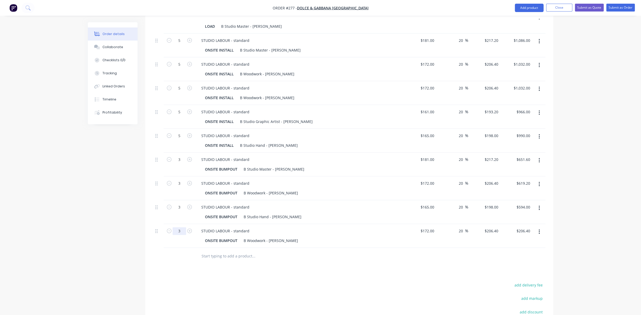
scroll to position [281, 0]
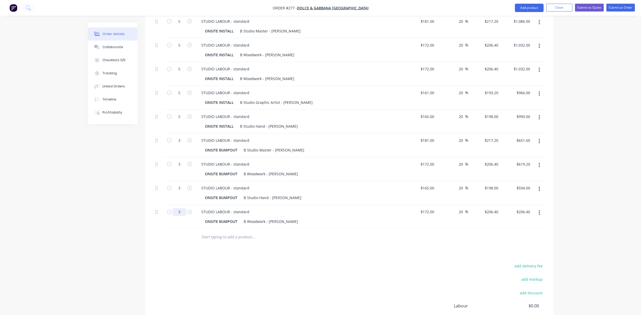
type input "3"
type input "$619.20"
click at [227, 232] on input "text" at bounding box center [253, 237] width 105 height 10
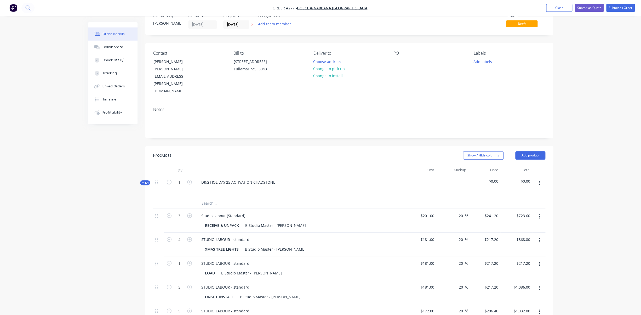
scroll to position [0, 0]
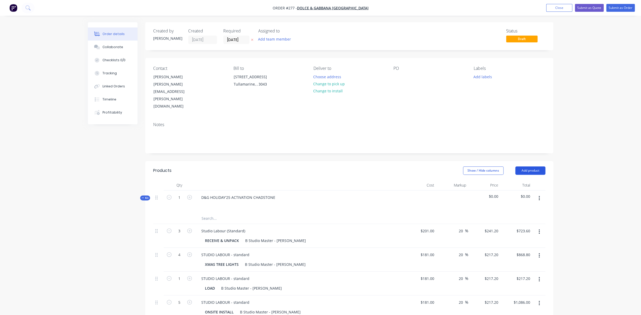
click at [526, 166] on button "Add product" at bounding box center [530, 170] width 30 height 8
click at [515, 180] on div "Product catalogue" at bounding box center [520, 184] width 40 height 8
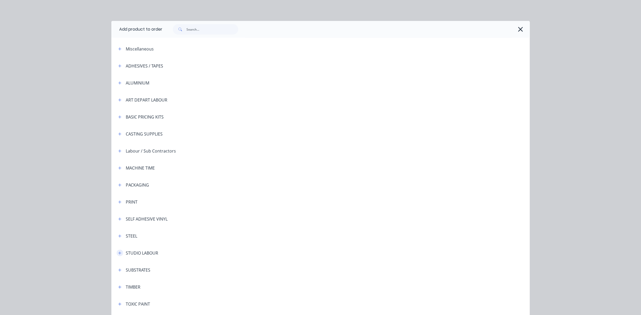
click at [120, 253] on icon "button" at bounding box center [119, 253] width 3 height 4
drag, startPoint x: 172, startPoint y: 269, endPoint x: 175, endPoint y: 269, distance: 2.9
click at [172, 269] on span "STUDIO LABOUR - standard" at bounding box center [309, 267] width 294 height 5
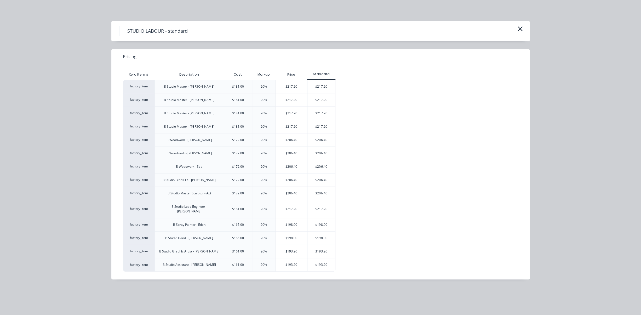
click at [200, 114] on div "B Studio Master - [PERSON_NAME]" at bounding box center [189, 113] width 50 height 5
drag, startPoint x: 342, startPoint y: 112, endPoint x: 329, endPoint y: 113, distance: 13.1
click at [342, 112] on div "factory_item B Studio Master - [PERSON_NAME] $181.00 20% $217.20 $217.20 factor…" at bounding box center [316, 176] width 387 height 192
drag, startPoint x: 324, startPoint y: 113, endPoint x: 328, endPoint y: 113, distance: 4.3
click at [324, 113] on div "$217.20" at bounding box center [321, 113] width 28 height 13
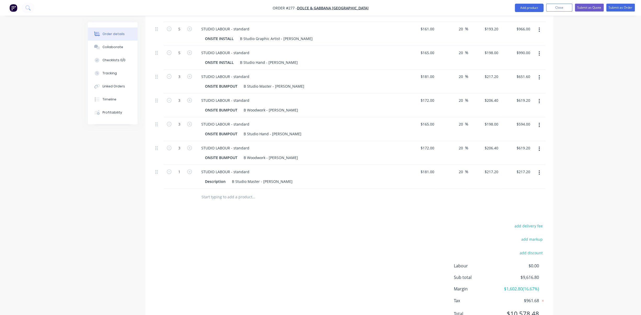
scroll to position [347, 0]
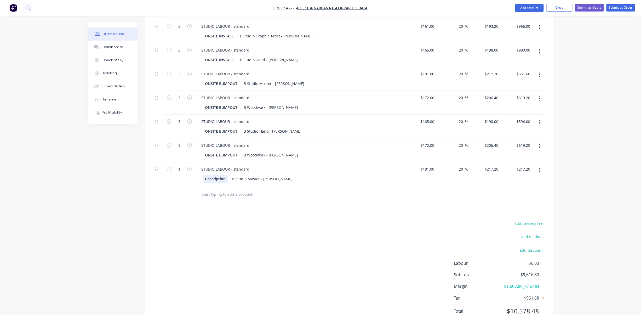
click at [218, 175] on div "Description" at bounding box center [215, 179] width 25 height 8
click at [226, 175] on div "Description" at bounding box center [215, 179] width 25 height 8
drag, startPoint x: 225, startPoint y: 164, endPoint x: 193, endPoint y: 164, distance: 32.4
click at [203, 175] on div "Description" at bounding box center [215, 179] width 25 height 8
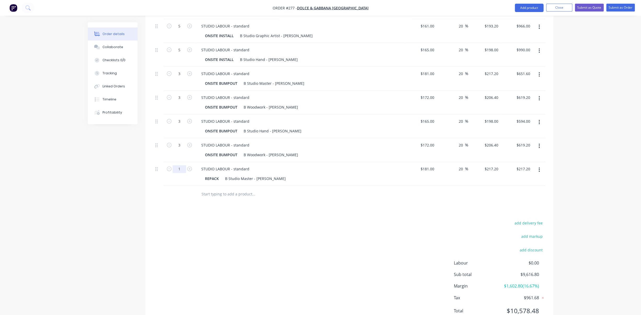
type input "3"
type input "$651.60"
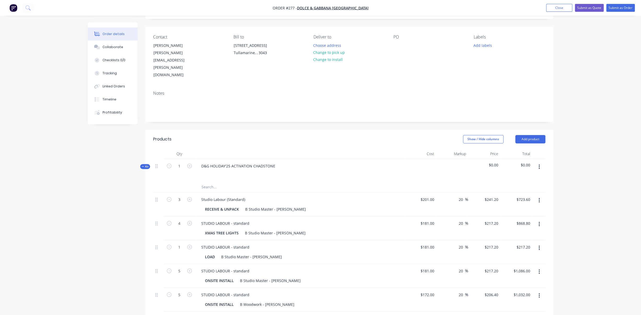
scroll to position [0, 0]
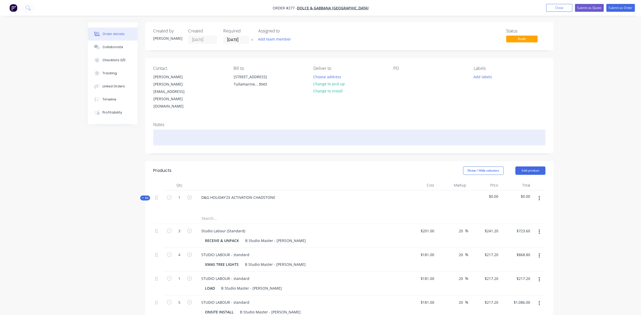
click at [515, 129] on div at bounding box center [349, 137] width 392 height 16
click at [208, 129] on div at bounding box center [349, 137] width 392 height 16
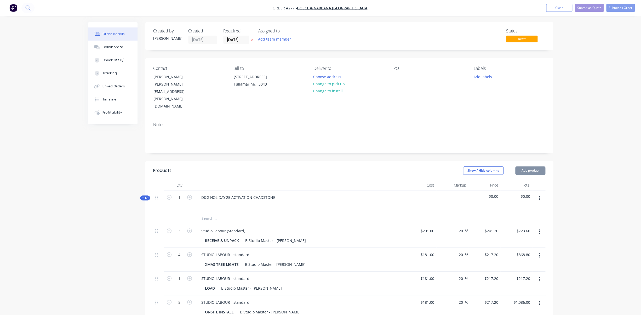
click at [540, 193] on button "button" at bounding box center [539, 197] width 12 height 9
click at [560, 8] on button "Close" at bounding box center [559, 8] width 26 height 8
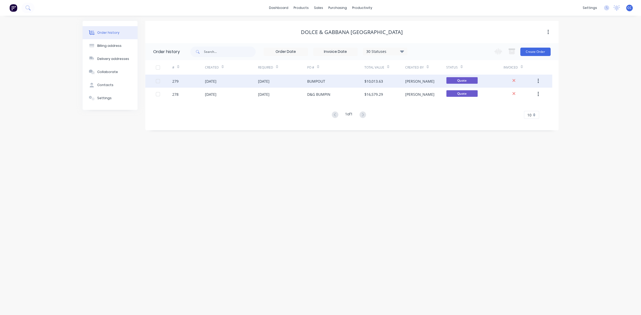
click at [216, 82] on div "[DATE]" at bounding box center [211, 80] width 12 height 5
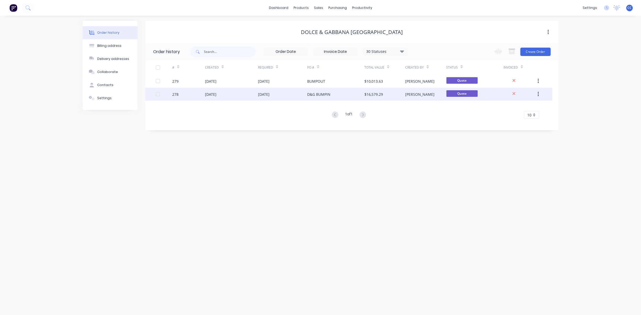
click at [268, 93] on div "[DATE]" at bounding box center [264, 93] width 12 height 5
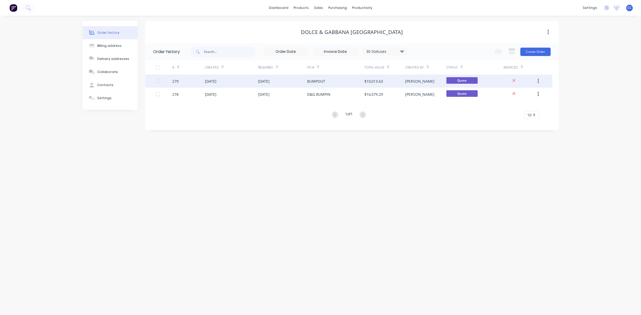
click at [216, 82] on div "[DATE]" at bounding box center [211, 80] width 12 height 5
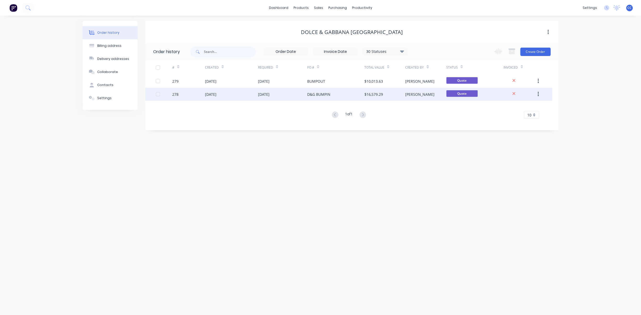
click at [266, 94] on div "[DATE]" at bounding box center [264, 93] width 12 height 5
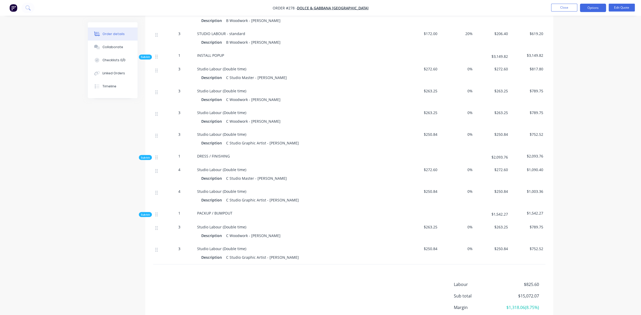
scroll to position [592, 0]
